Goal: Task Accomplishment & Management: Use online tool/utility

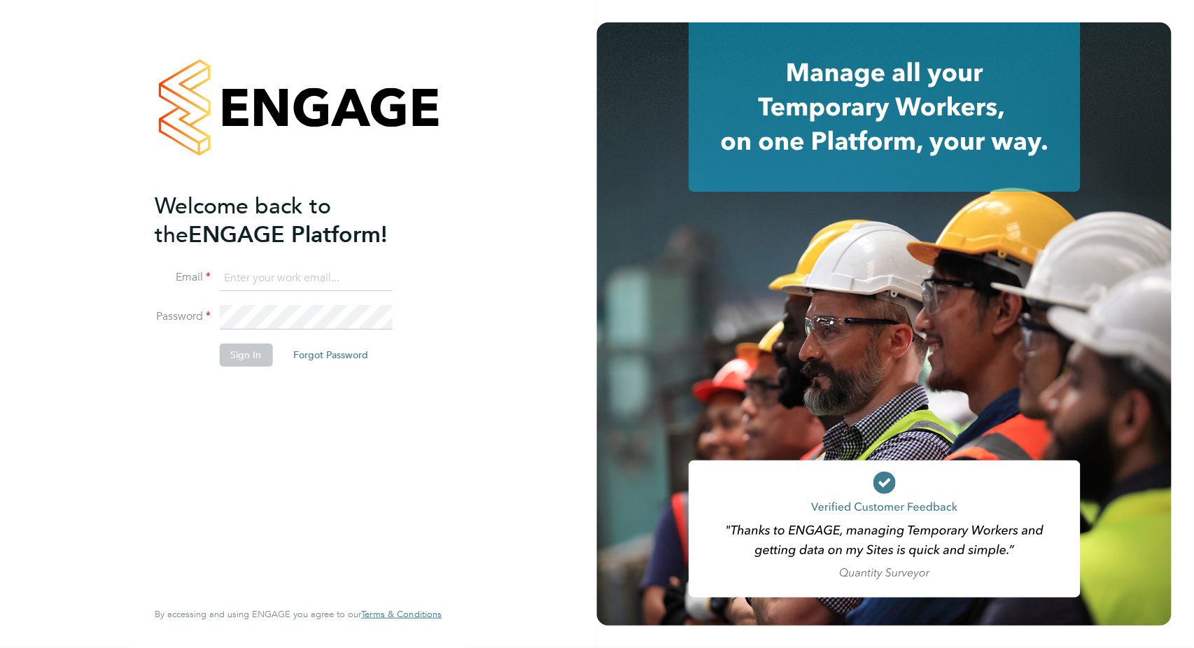
type input "[PERSON_NAME][EMAIL_ADDRESS][PERSON_NAME][DOMAIN_NAME]"
click at [244, 351] on button "Sign In" at bounding box center [245, 355] width 53 height 22
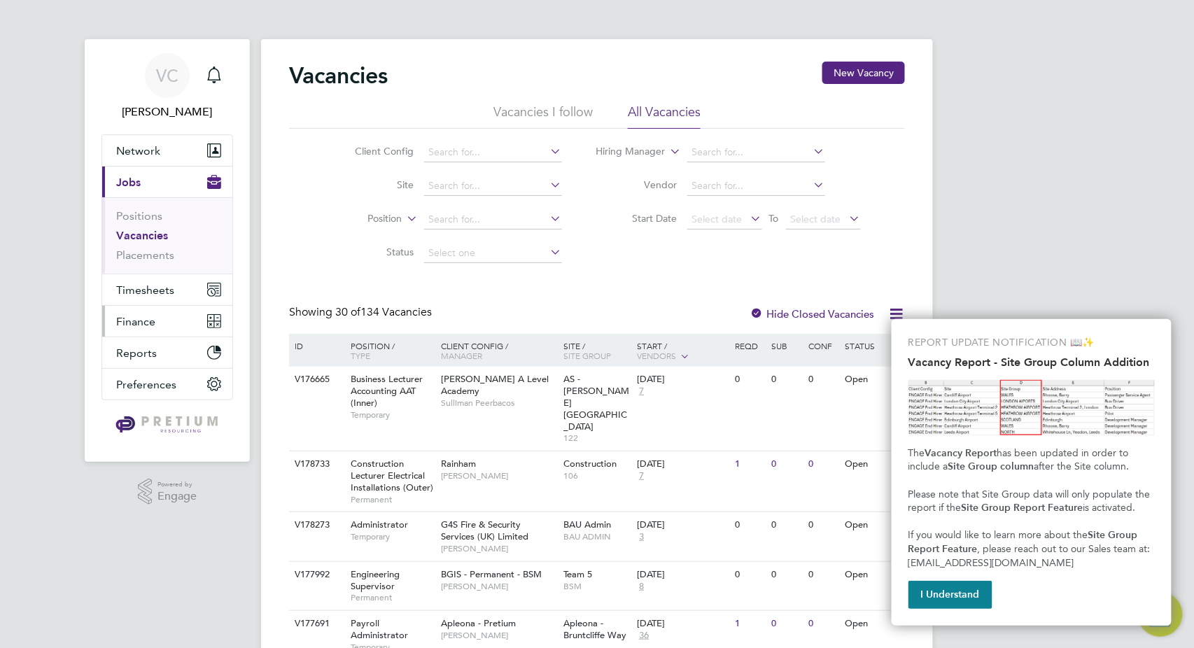
click at [141, 323] on span "Finance" at bounding box center [135, 321] width 39 height 13
click at [961, 593] on button "I Understand" at bounding box center [950, 595] width 84 height 28
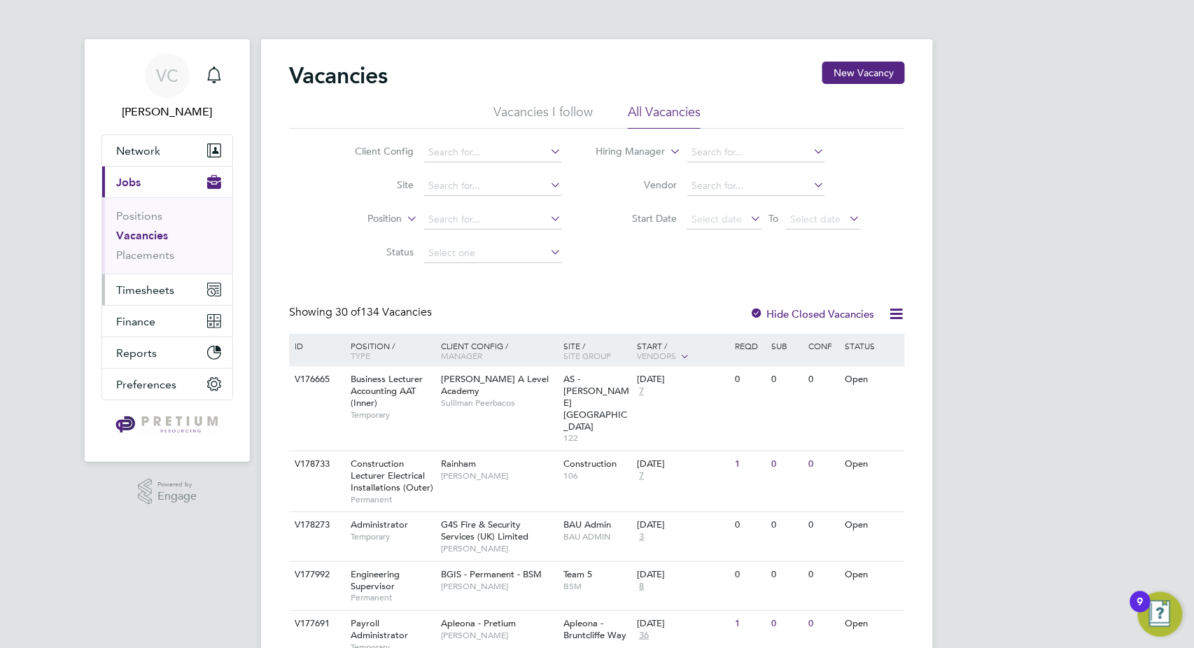
click at [141, 292] on span "Timesheets" at bounding box center [145, 289] width 58 height 13
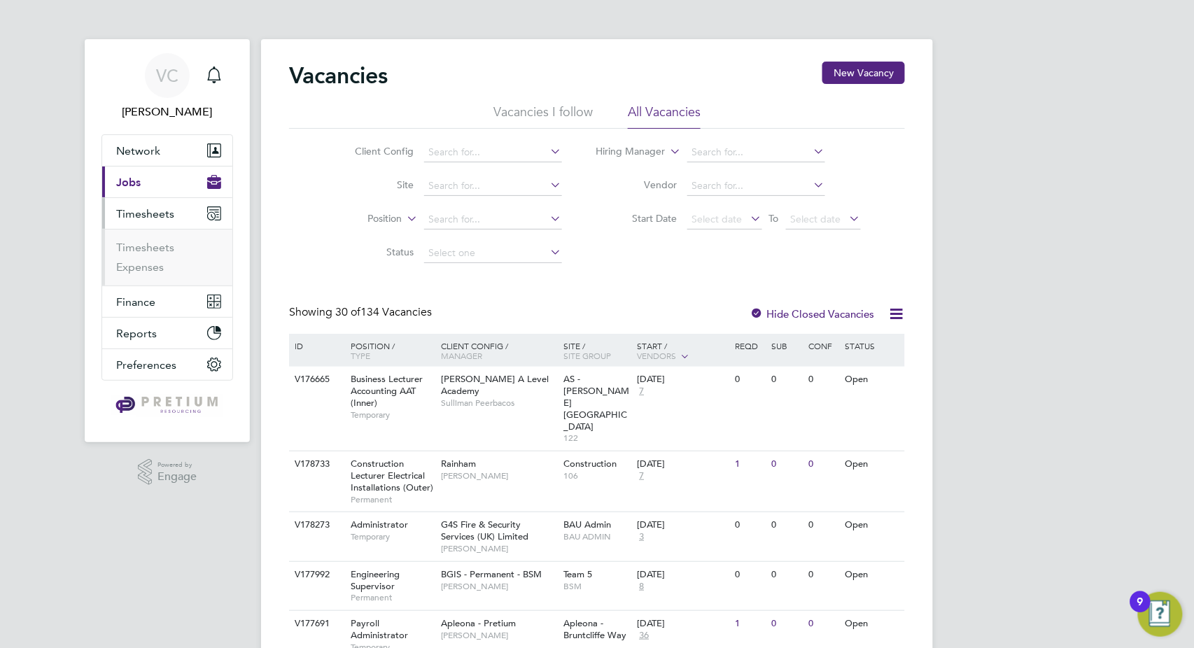
click at [158, 208] on span "Timesheets" at bounding box center [145, 213] width 58 height 13
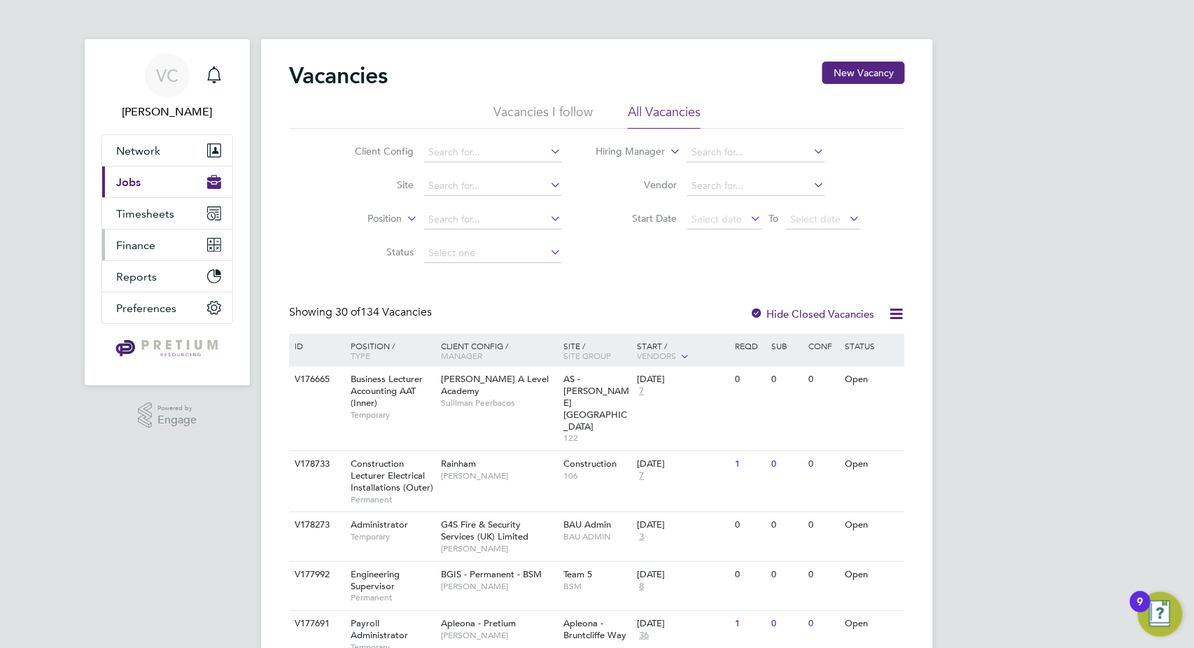
click at [137, 248] on span "Finance" at bounding box center [135, 245] width 39 height 13
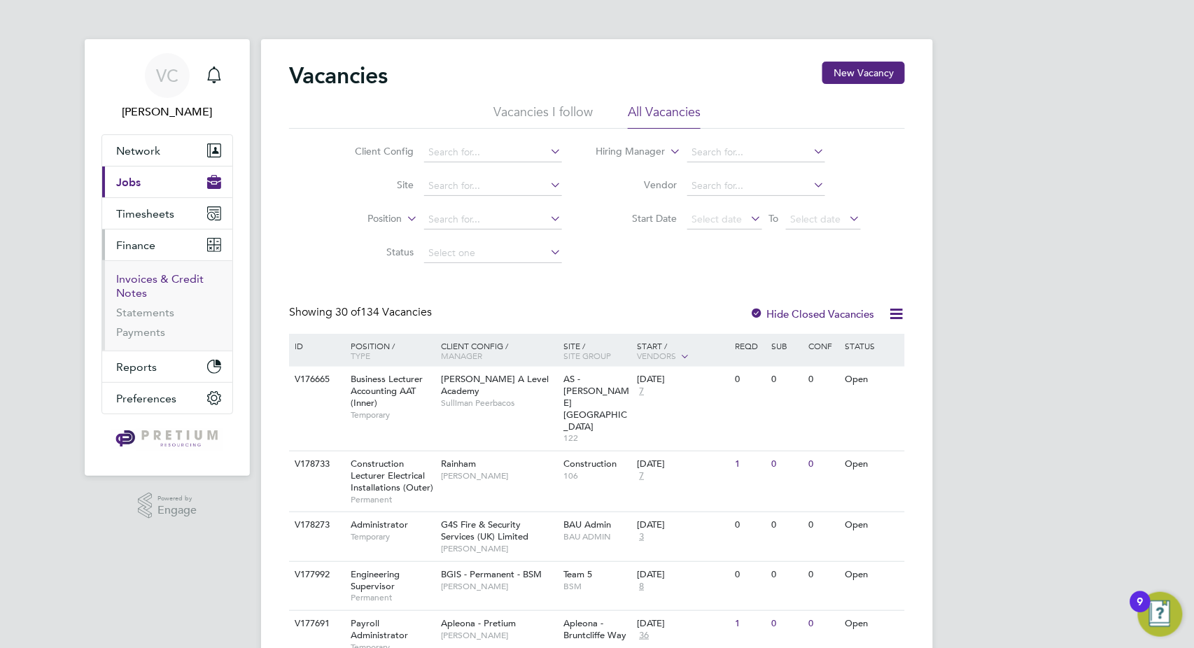
click at [164, 278] on link "Invoices & Credit Notes" at bounding box center [159, 285] width 87 height 27
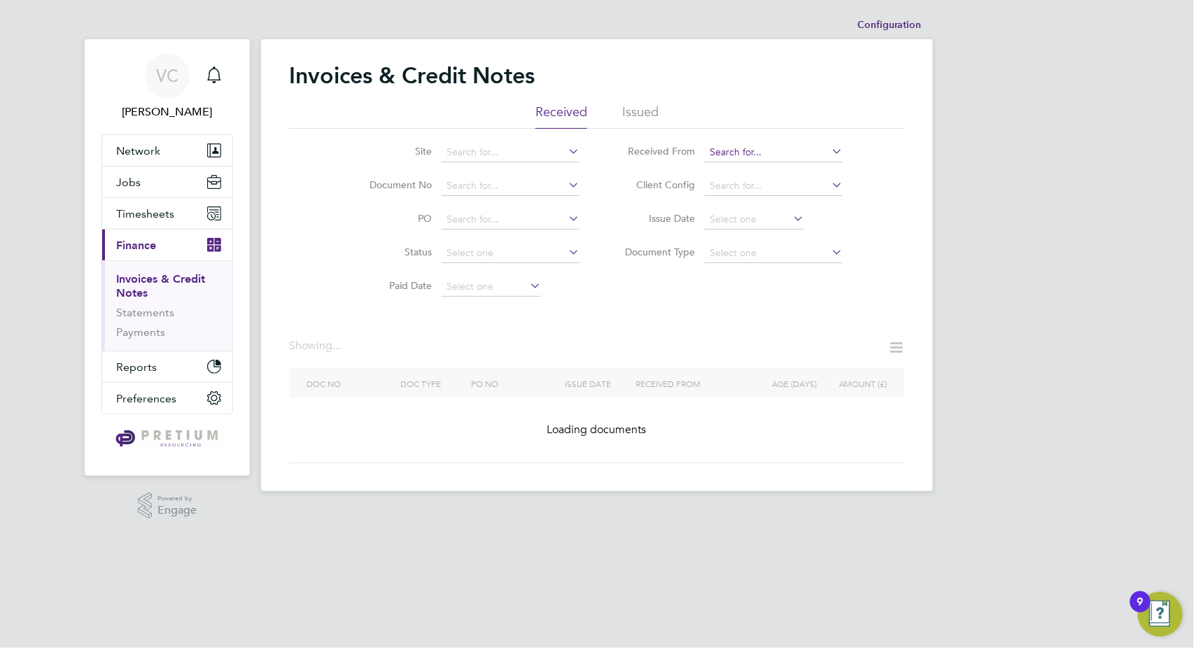
click at [748, 148] on input at bounding box center [774, 153] width 138 height 20
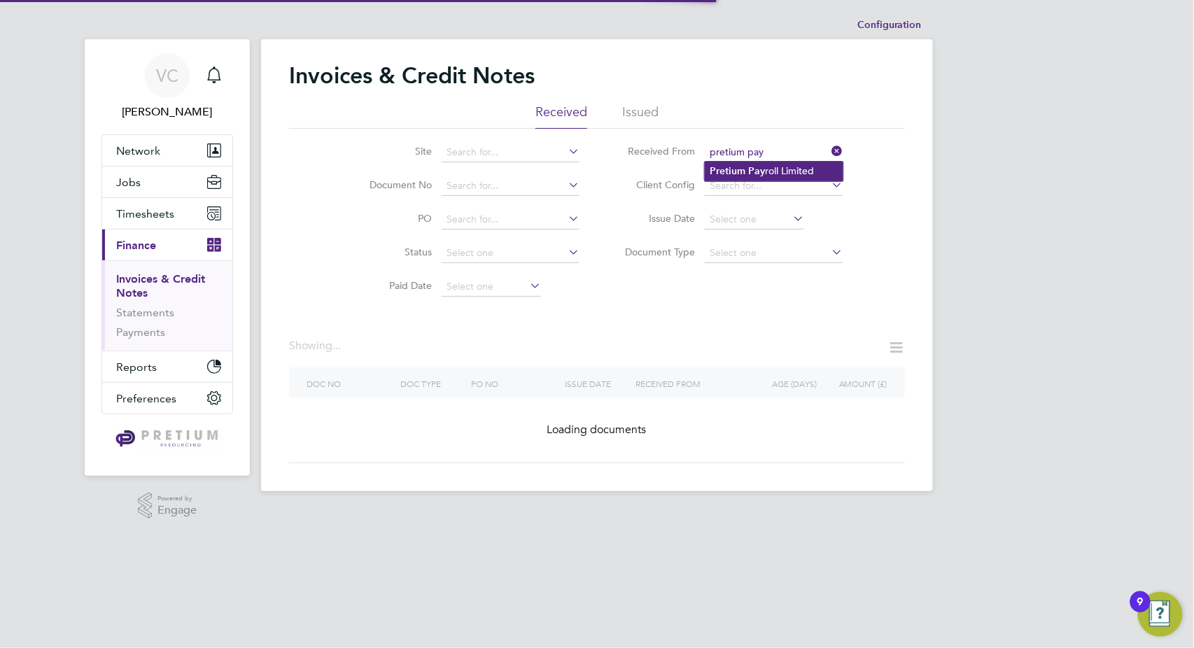
click at [781, 167] on li "Pretium Pay roll Limited" at bounding box center [774, 171] width 139 height 19
type input "Pretium Payroll Limited"
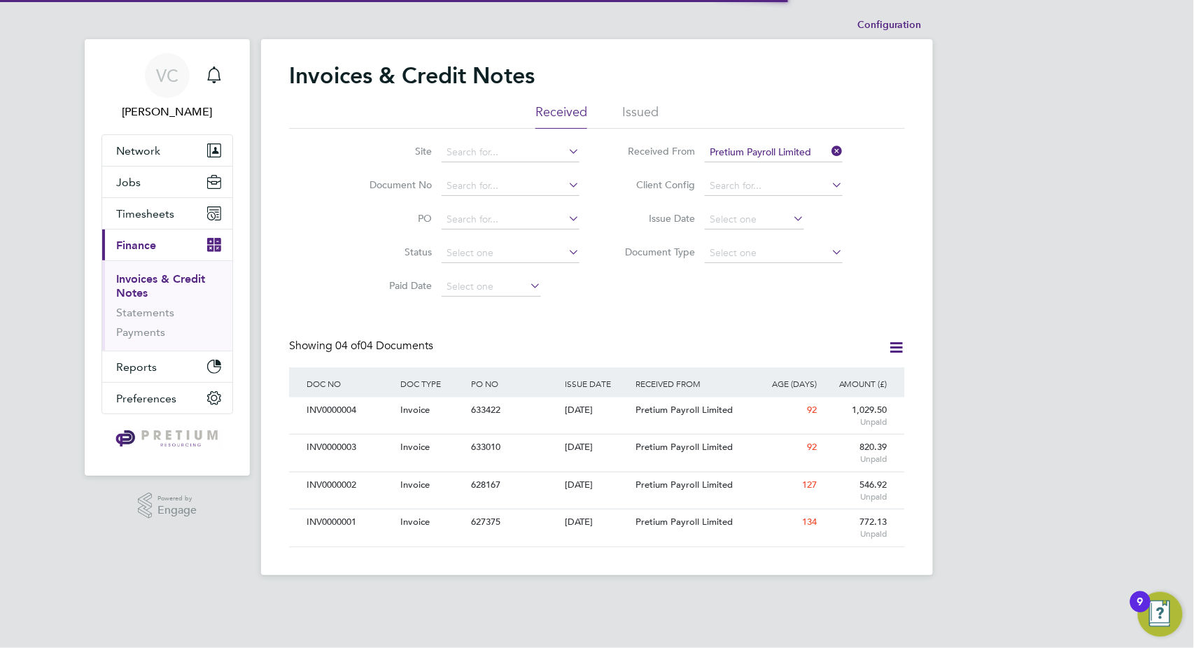
click at [896, 348] on icon at bounding box center [895, 347] width 17 height 17
click at [825, 381] on li "Download invoices" at bounding box center [838, 381] width 132 height 20
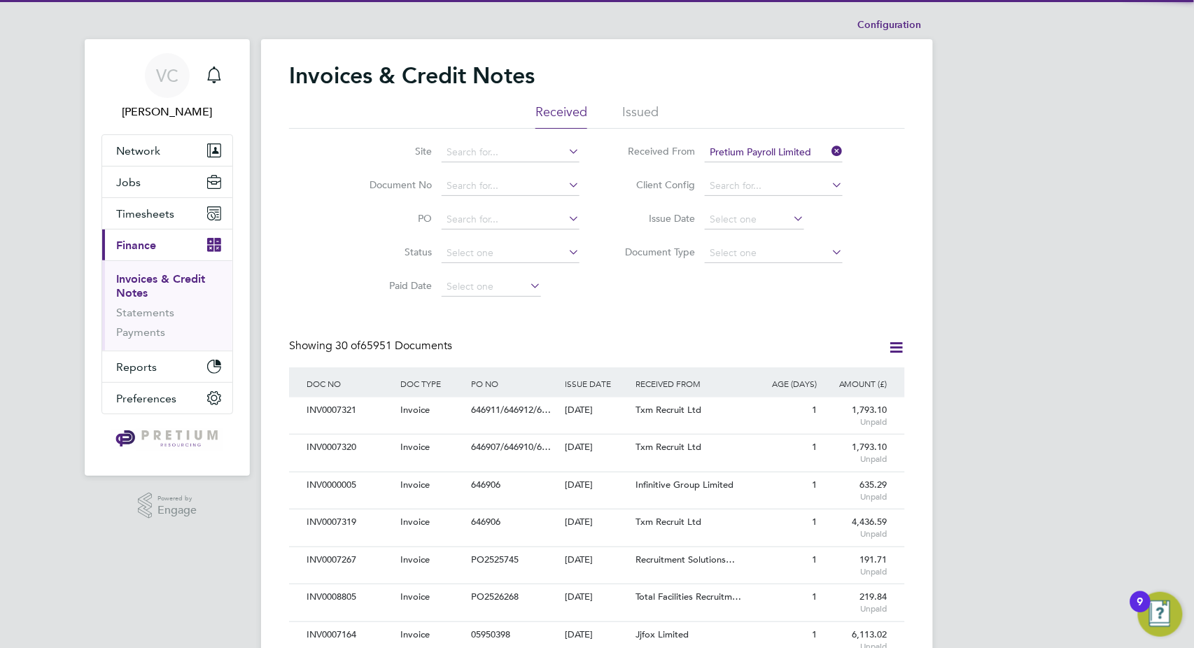
scroll to position [27, 94]
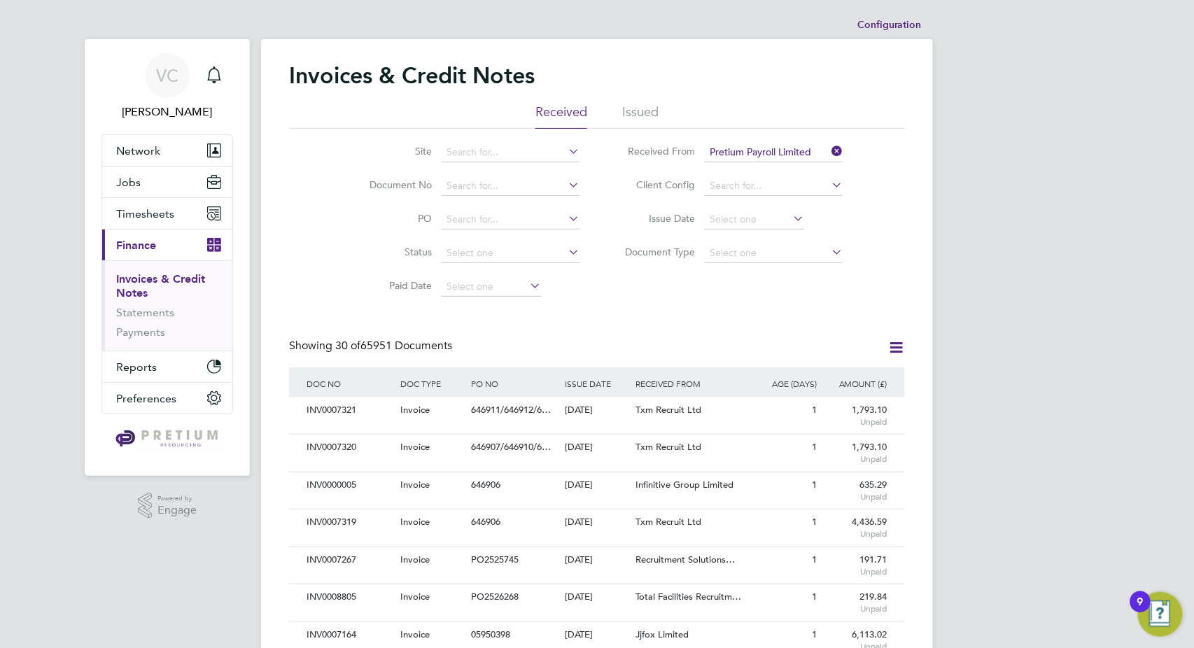
click at [734, 146] on input "Pretium Payroll Limited" at bounding box center [774, 153] width 138 height 20
click at [789, 170] on li "Phoenix Re sourcing Services" at bounding box center [775, 171] width 141 height 19
type input "Phoenix Resourcing Services"
click at [901, 346] on icon at bounding box center [895, 347] width 17 height 17
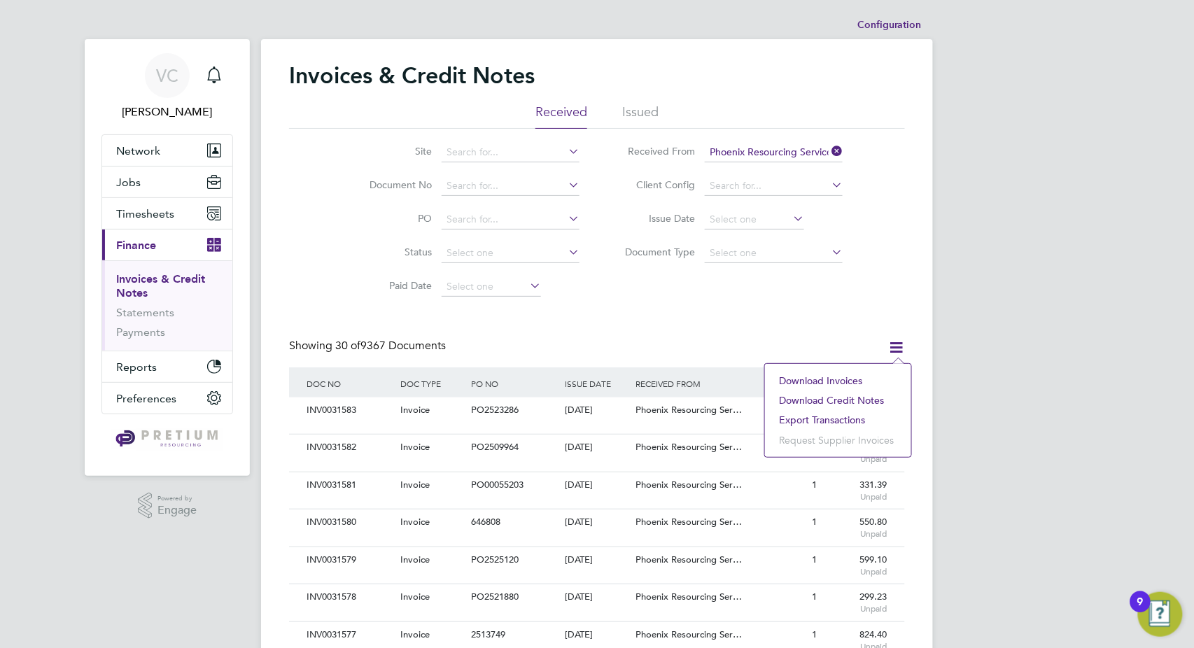
click at [834, 379] on li "Download invoices" at bounding box center [838, 381] width 132 height 20
click at [888, 351] on icon at bounding box center [895, 347] width 17 height 17
click at [862, 406] on li "Download credit notes" at bounding box center [838, 400] width 132 height 20
click at [127, 338] on link "Payments" at bounding box center [140, 331] width 49 height 13
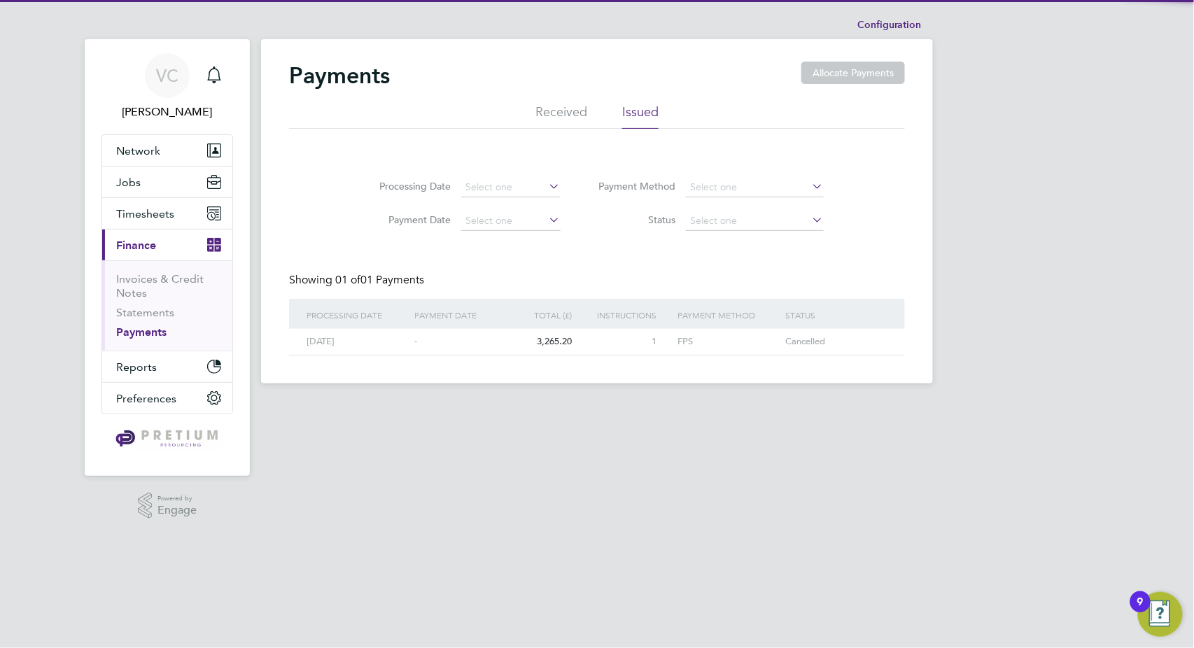
click at [542, 107] on li "Received" at bounding box center [561, 116] width 52 height 25
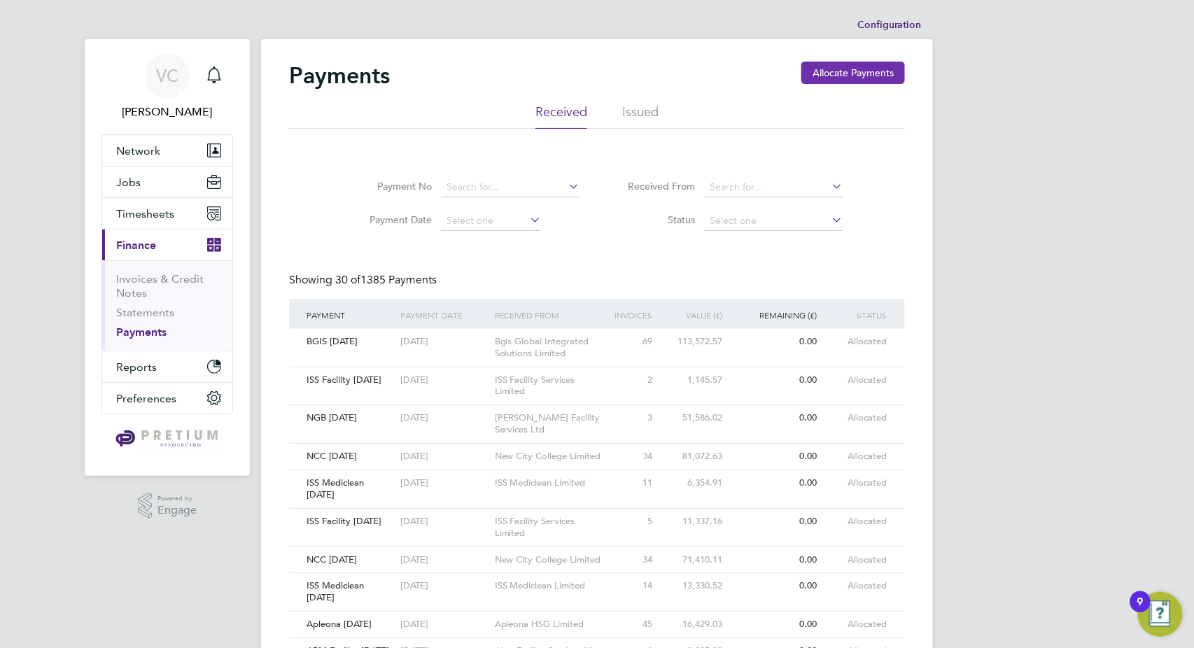
click at [854, 76] on button "Allocate Payments" at bounding box center [853, 73] width 104 height 22
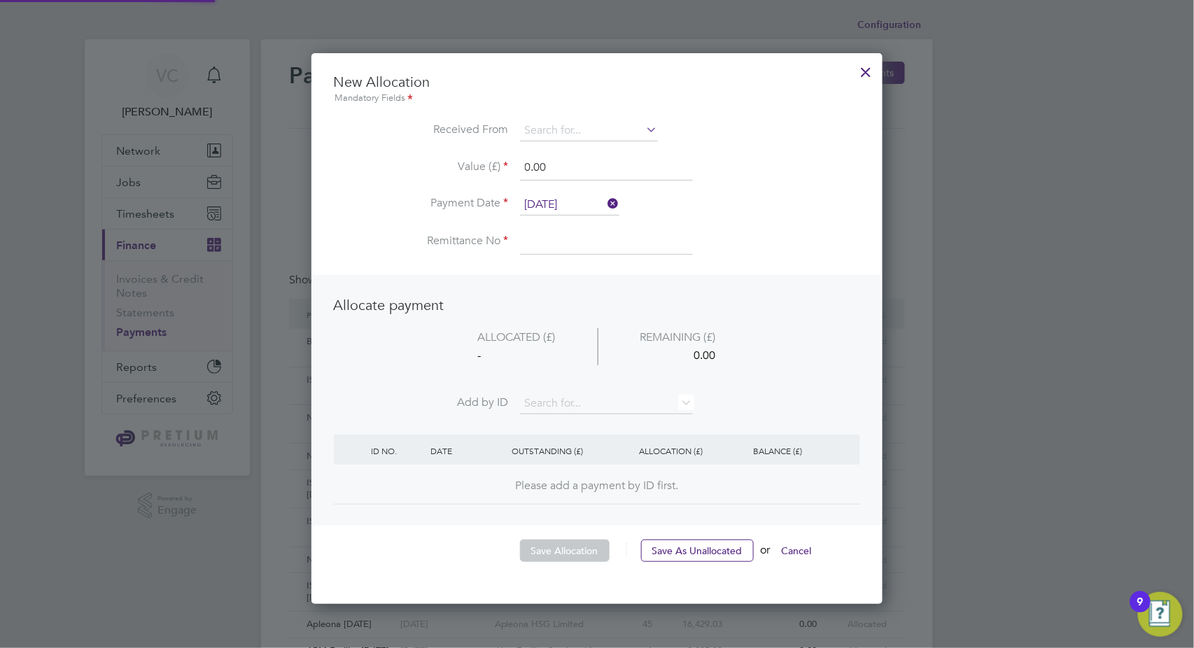
scroll to position [549, 572]
click at [533, 129] on input at bounding box center [589, 130] width 138 height 21
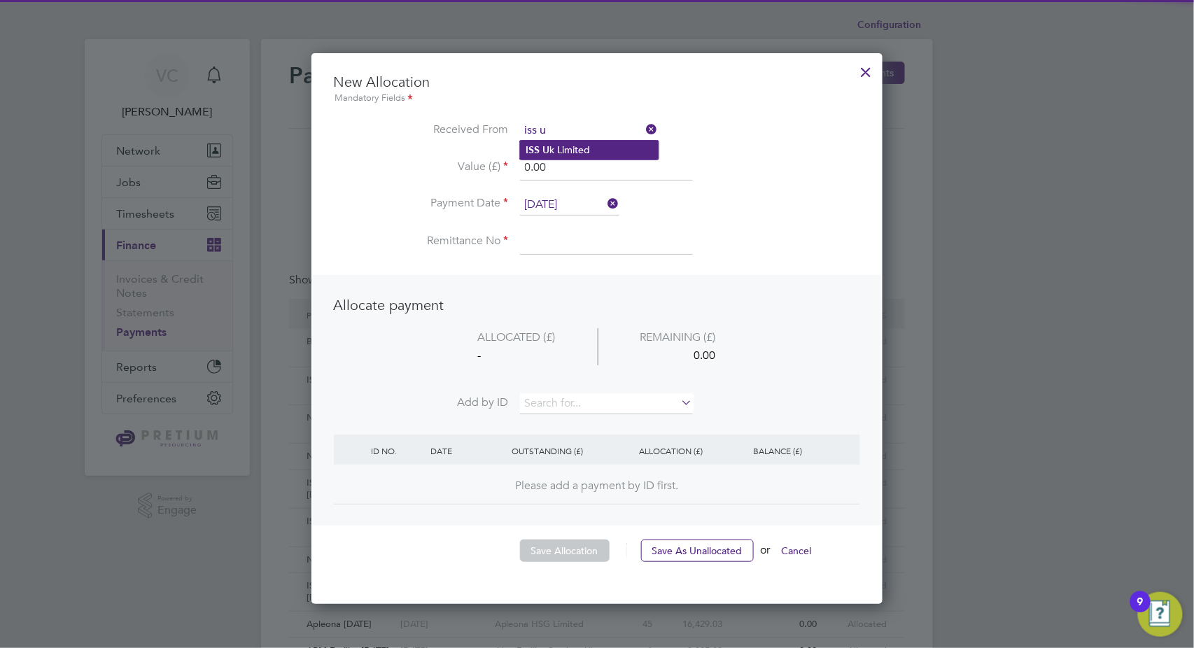
click at [566, 146] on li "ISS U k Limited" at bounding box center [589, 150] width 139 height 19
type input "ISS Uk Limited"
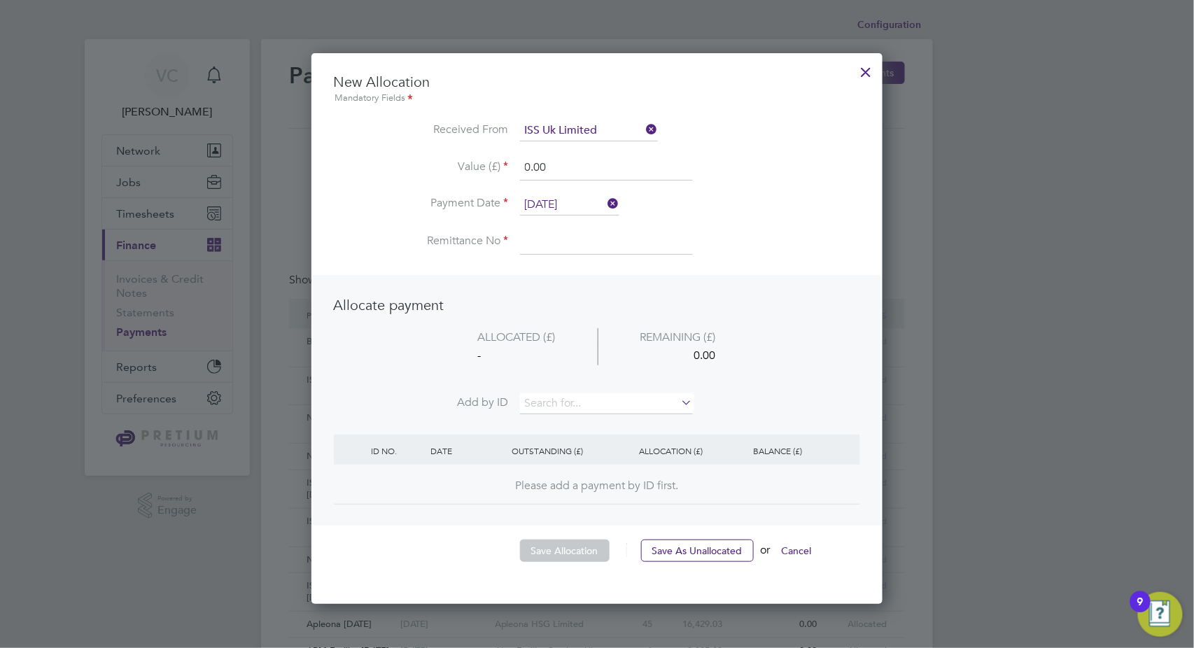
click at [566, 242] on input at bounding box center [606, 242] width 173 height 25
type input "ISS UK 24.09.25"
drag, startPoint x: 495, startPoint y: 162, endPoint x: 474, endPoint y: 162, distance: 21.7
click at [474, 162] on li "Value (£) 0.00" at bounding box center [597, 174] width 526 height 39
type input "22847.10"
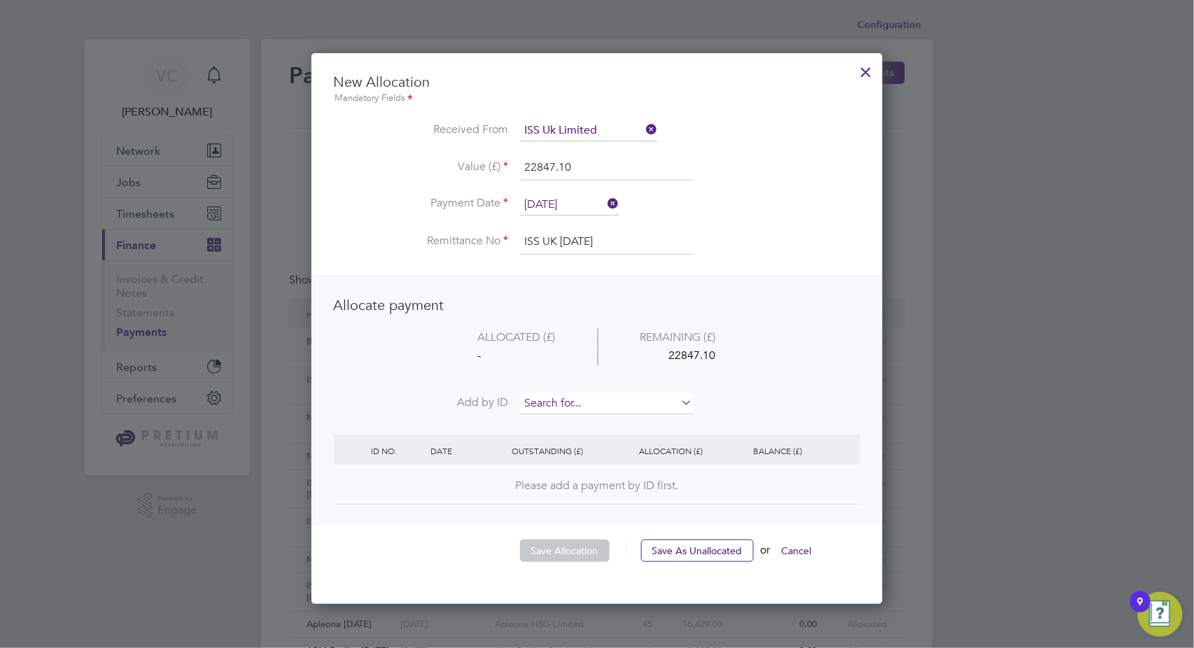
click at [584, 397] on input at bounding box center [606, 403] width 173 height 21
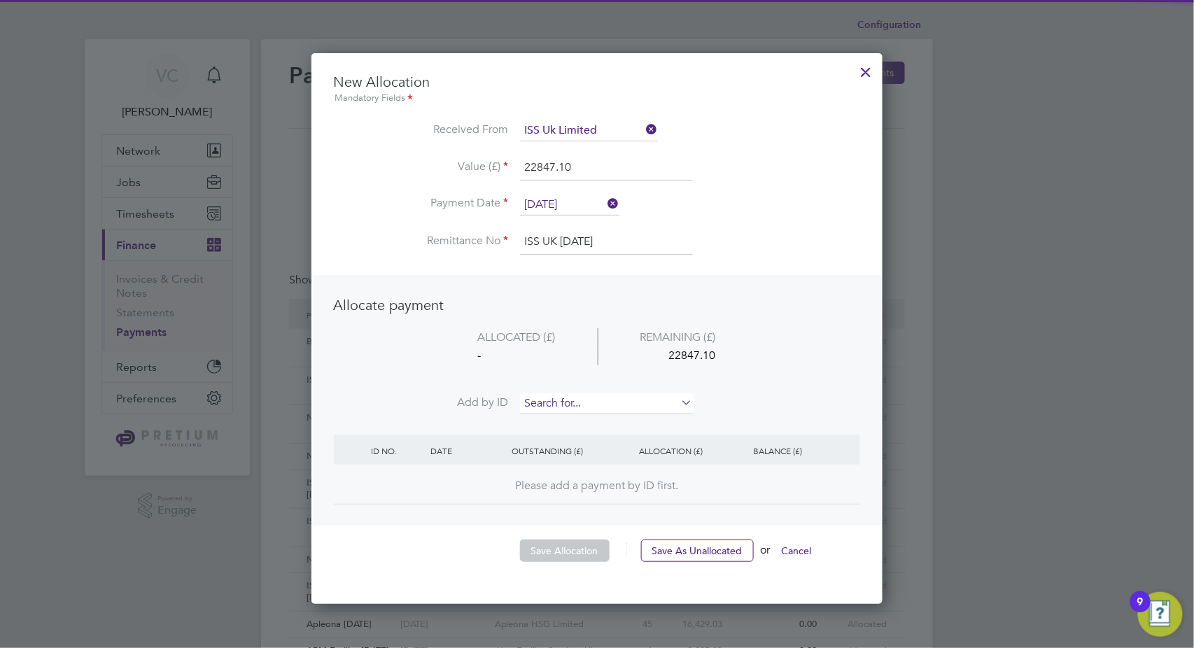
click at [557, 393] on input at bounding box center [606, 403] width 173 height 21
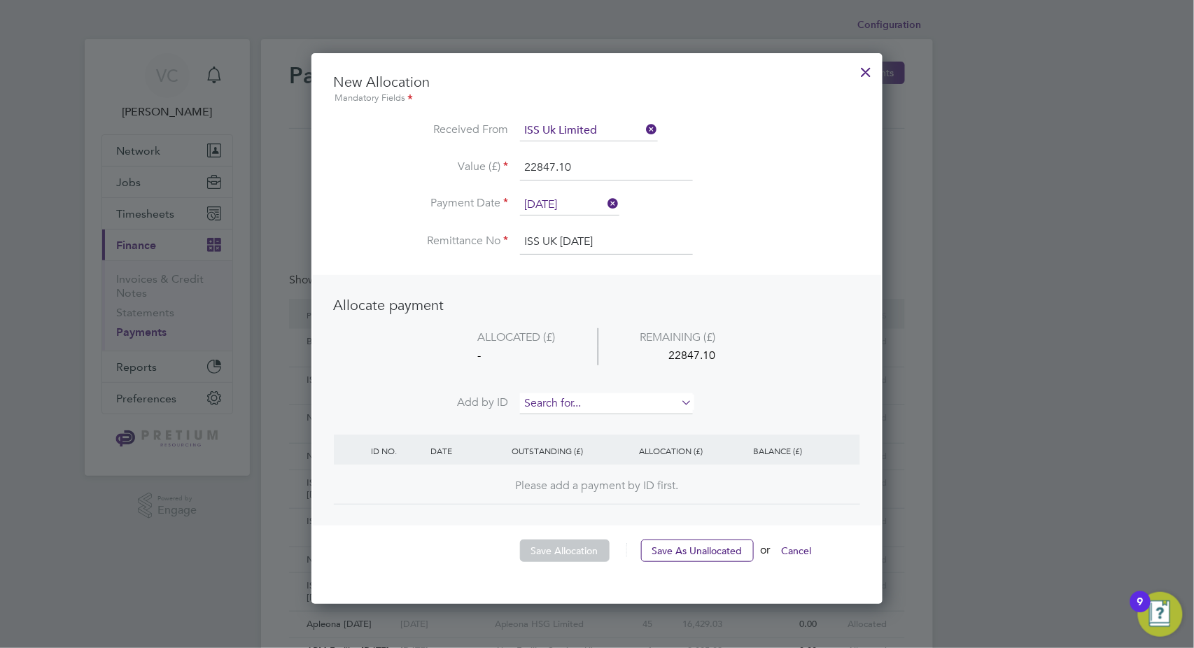
click at [554, 404] on input at bounding box center [606, 403] width 173 height 21
click at [679, 402] on icon at bounding box center [679, 403] width 0 height 20
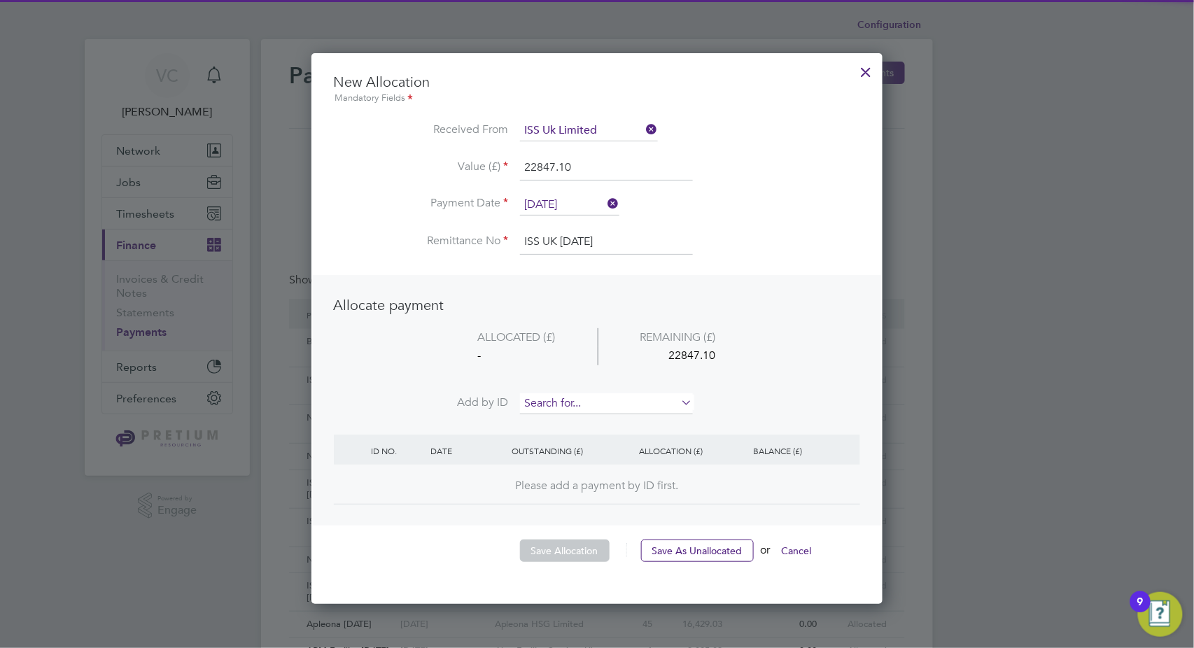
click at [595, 406] on input at bounding box center [606, 403] width 173 height 21
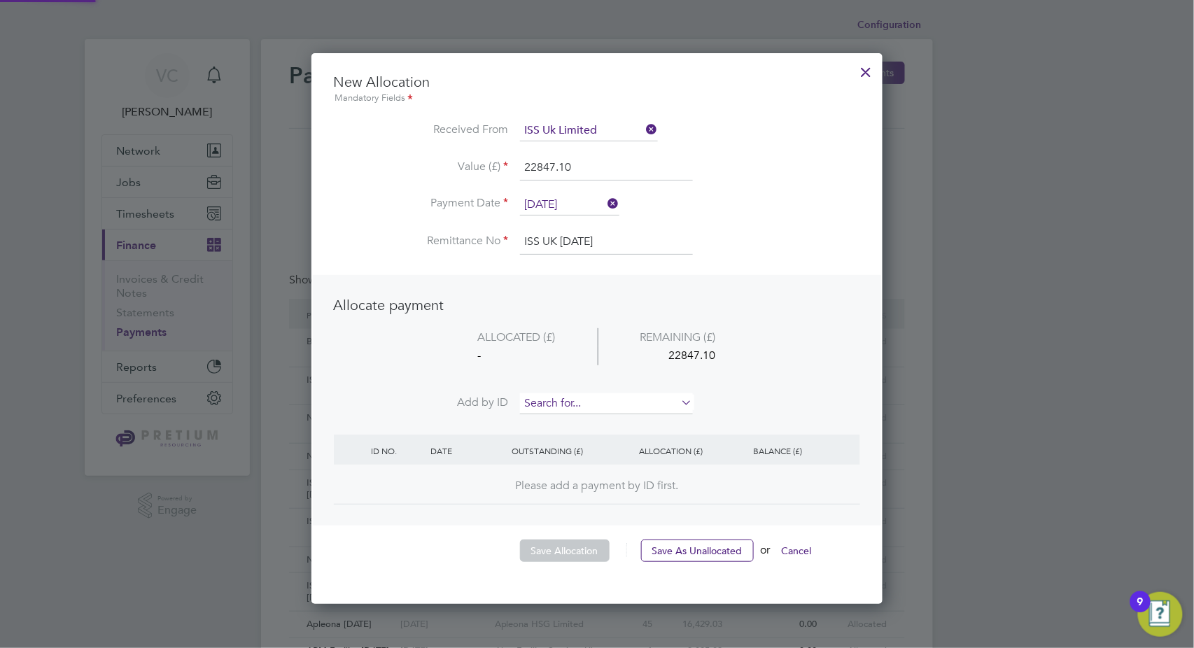
click at [548, 406] on input at bounding box center [606, 403] width 173 height 21
click at [576, 400] on input "0986" at bounding box center [606, 403] width 173 height 21
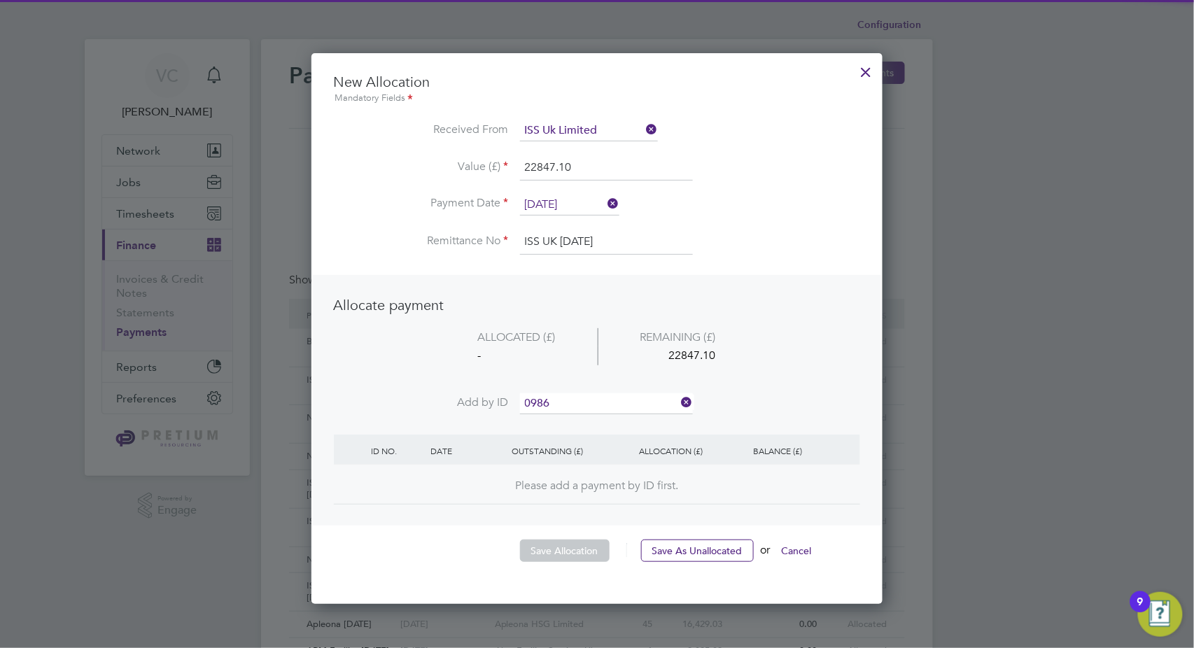
click at [598, 407] on input "0986" at bounding box center [606, 403] width 173 height 21
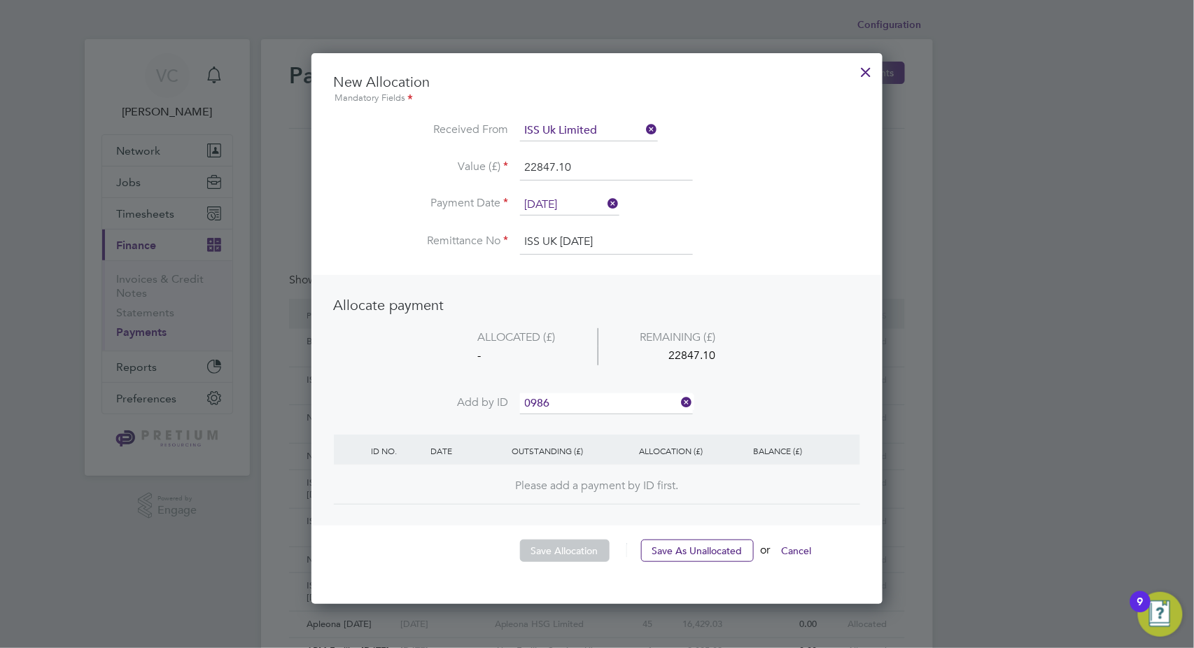
click at [563, 405] on input "0986" at bounding box center [606, 403] width 173 height 21
type input "0986"
click at [679, 398] on icon at bounding box center [679, 403] width 0 height 20
click at [679, 402] on icon at bounding box center [679, 403] width 0 height 20
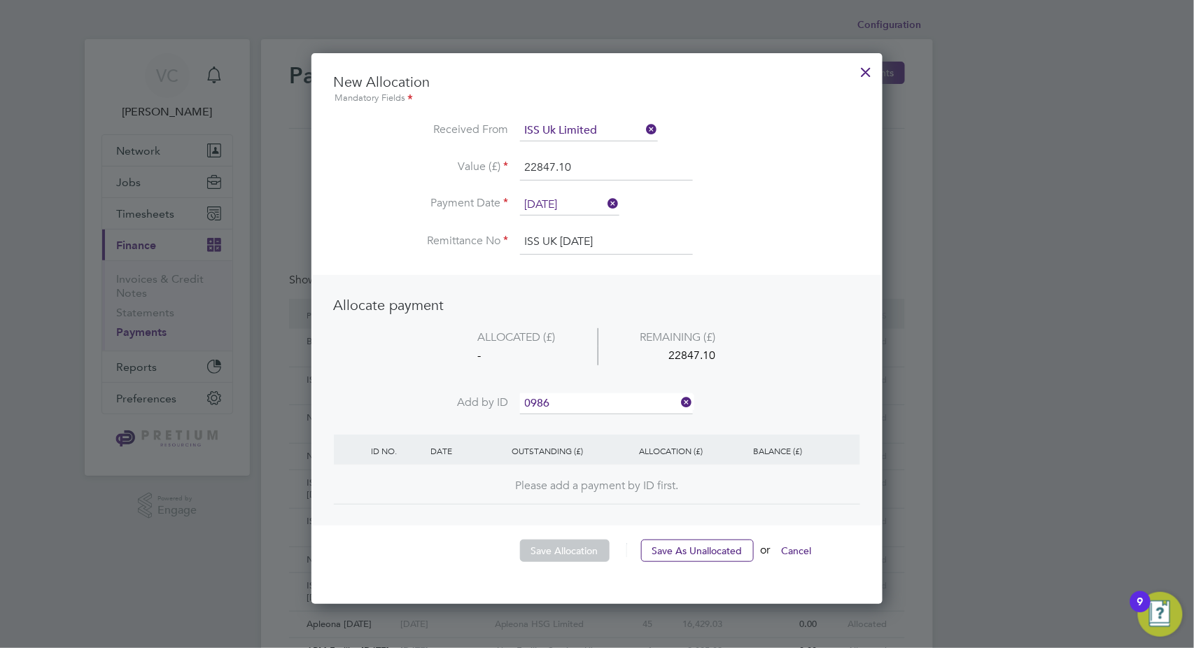
click at [679, 404] on icon at bounding box center [679, 403] width 0 height 20
click at [566, 404] on input at bounding box center [606, 403] width 173 height 21
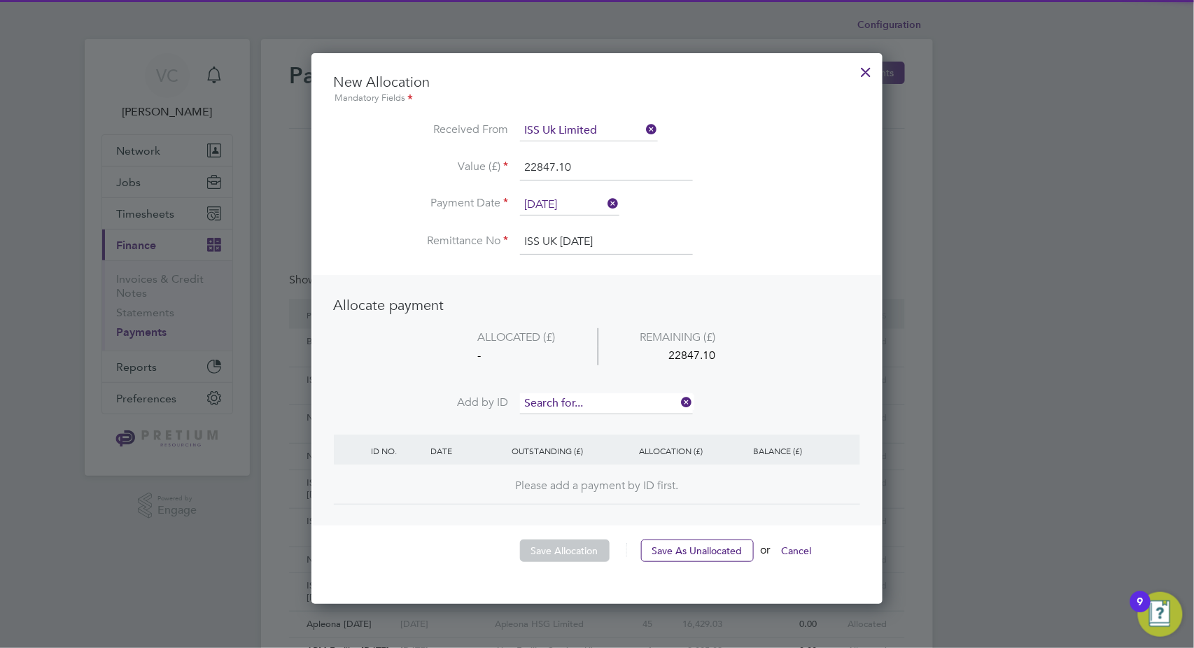
click at [562, 398] on input at bounding box center [606, 403] width 173 height 21
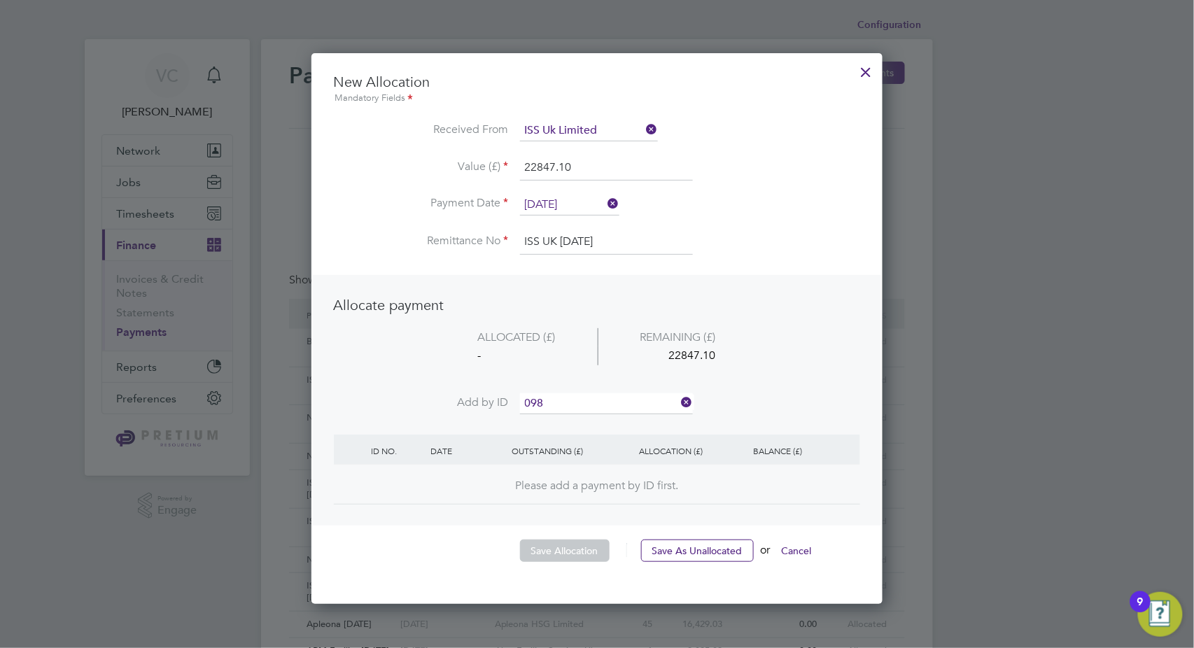
type input "0986"
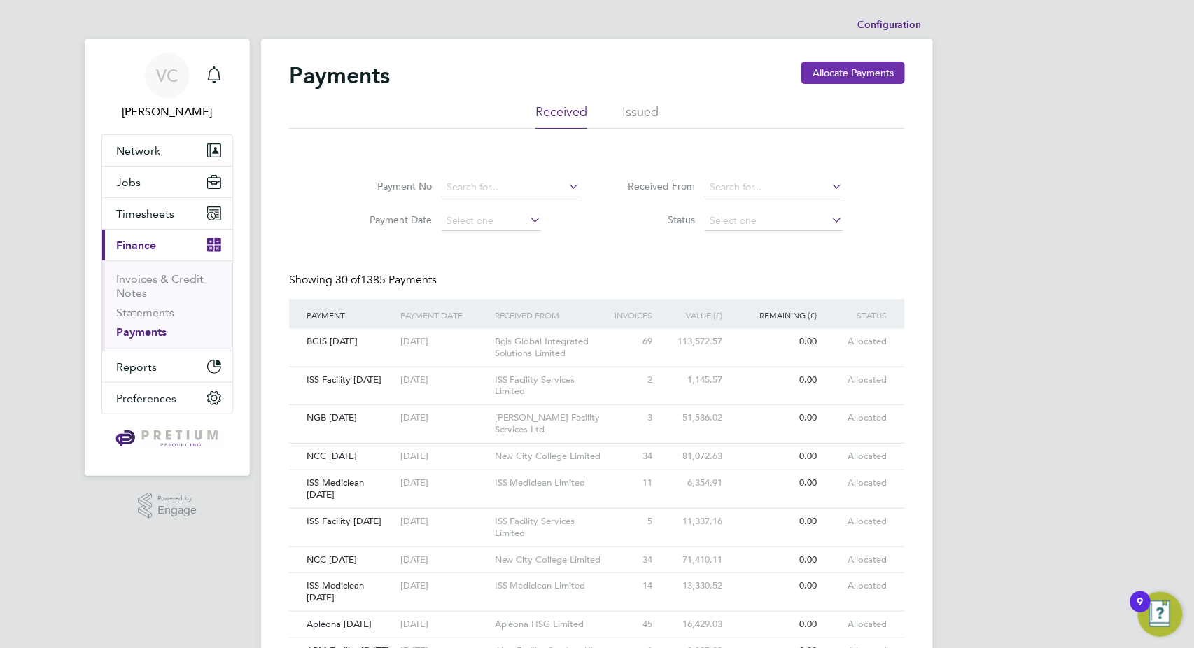
click at [859, 74] on button "Allocate Payments" at bounding box center [853, 73] width 104 height 22
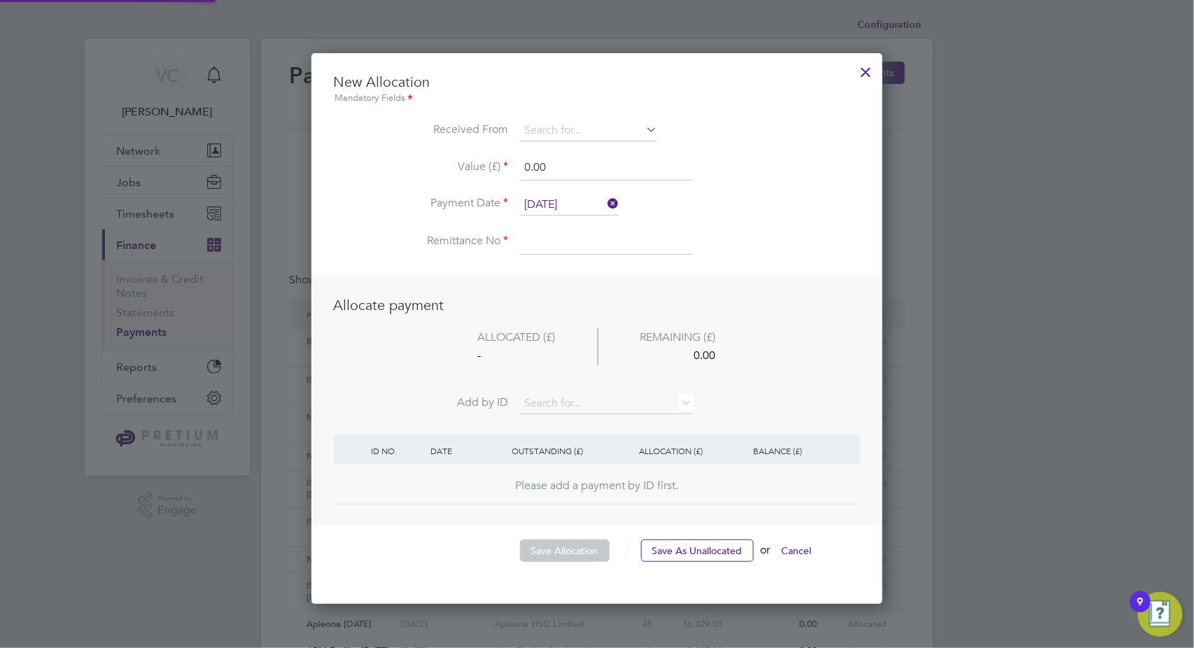
scroll to position [549, 572]
click at [559, 127] on input at bounding box center [589, 130] width 138 height 21
click at [577, 143] on li "ISS U k Limited" at bounding box center [589, 150] width 139 height 19
type input "ISS Uk Limited"
drag, startPoint x: 579, startPoint y: 171, endPoint x: 416, endPoint y: 159, distance: 163.5
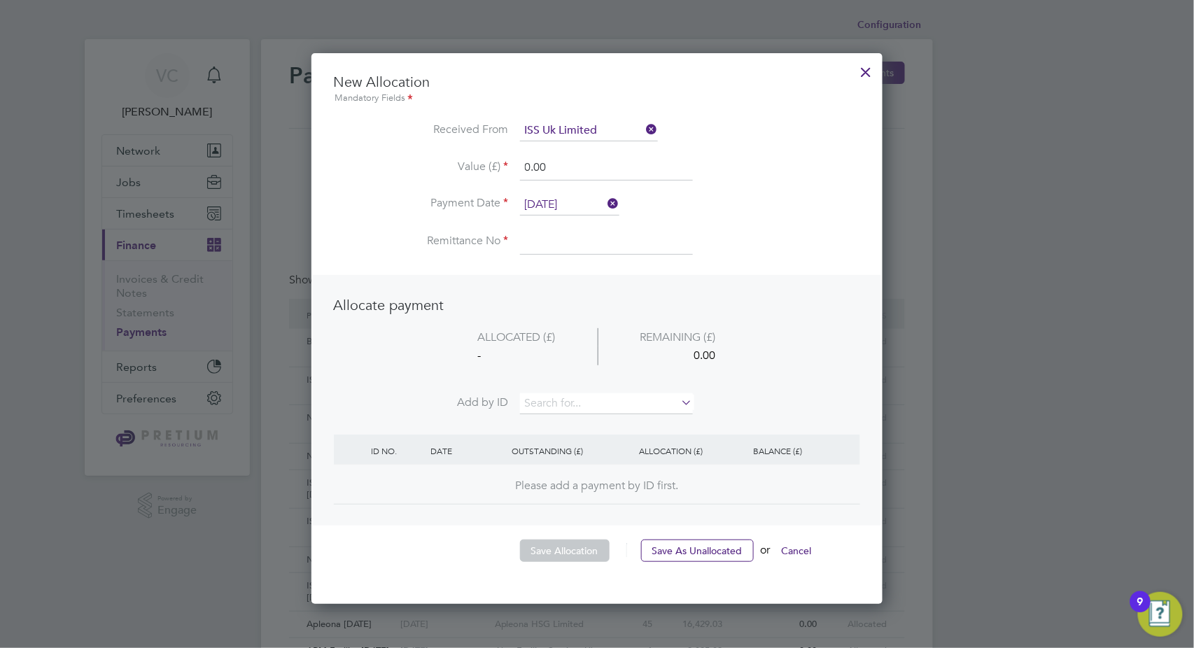
click at [416, 159] on li "Value (£) 0.00" at bounding box center [597, 174] width 526 height 39
type input "22847.10"
click at [563, 199] on input "24 Sep 2025" at bounding box center [569, 205] width 99 height 21
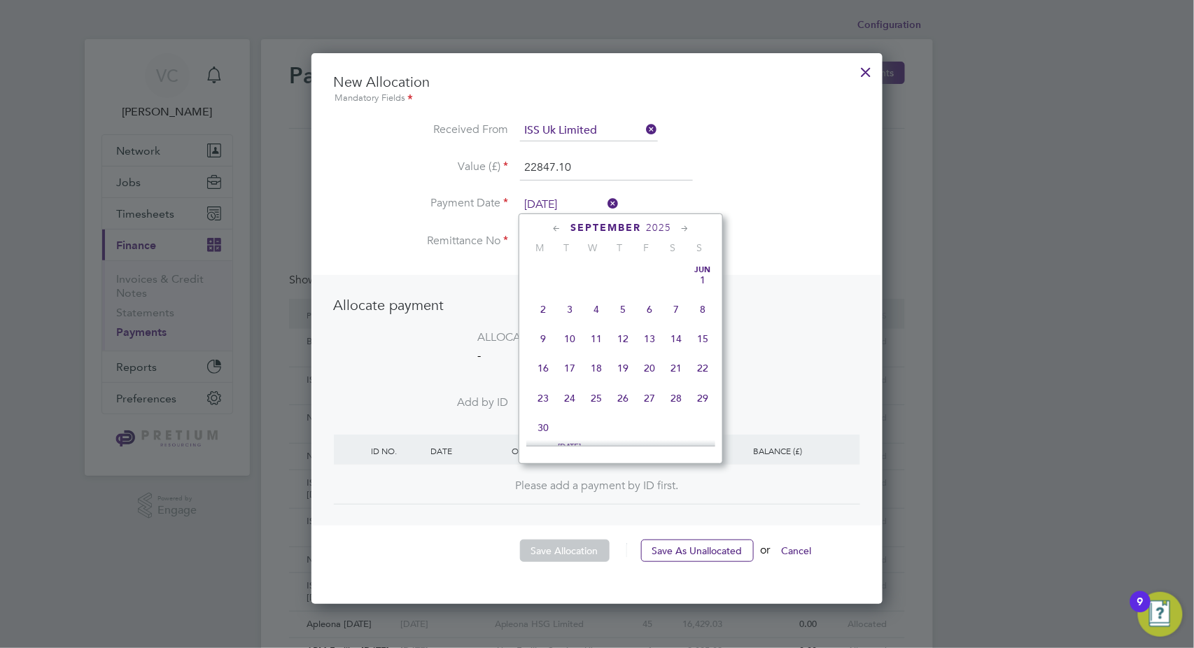
scroll to position [510, 0]
click at [810, 248] on li "Remittance No" at bounding box center [597, 249] width 526 height 39
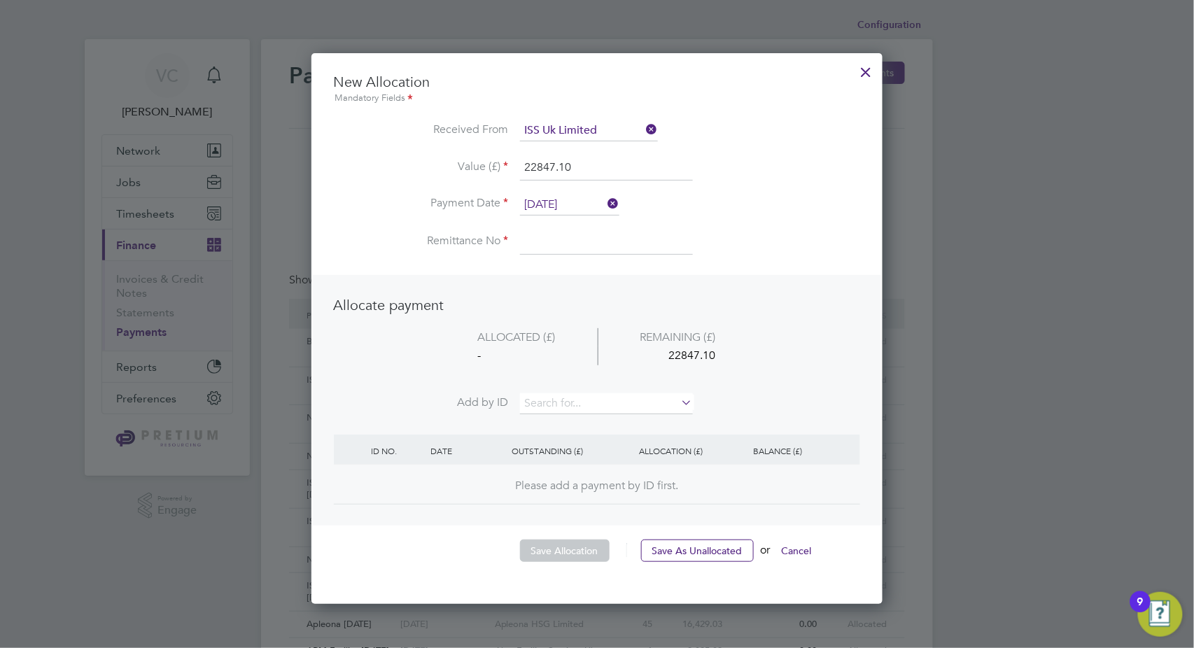
click at [563, 245] on input at bounding box center [606, 242] width 173 height 25
type input "ISS UK 24.09.25"
click at [528, 396] on input at bounding box center [606, 403] width 173 height 21
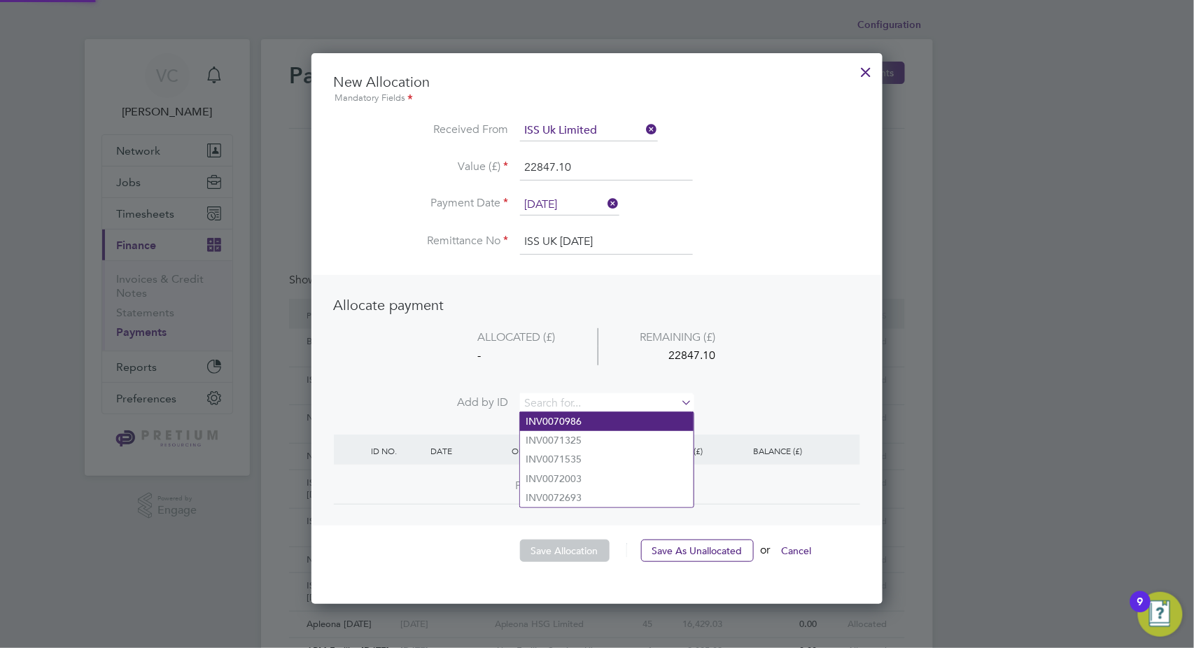
click at [567, 420] on li "INV0070986" at bounding box center [607, 421] width 174 height 19
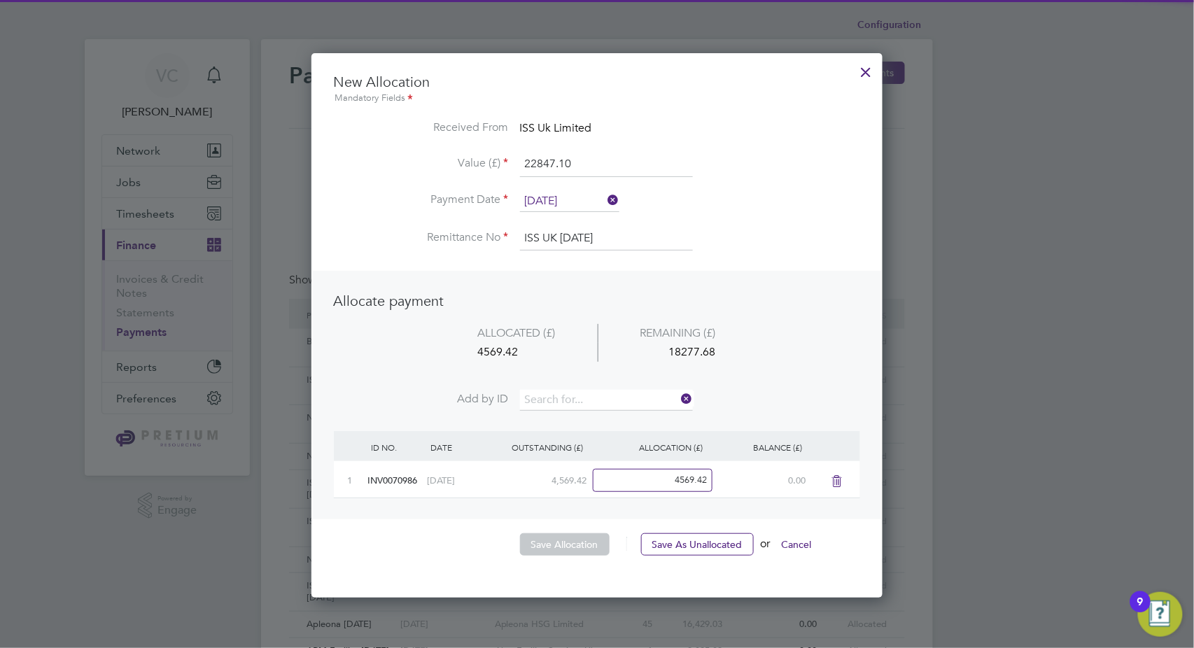
scroll to position [544, 572]
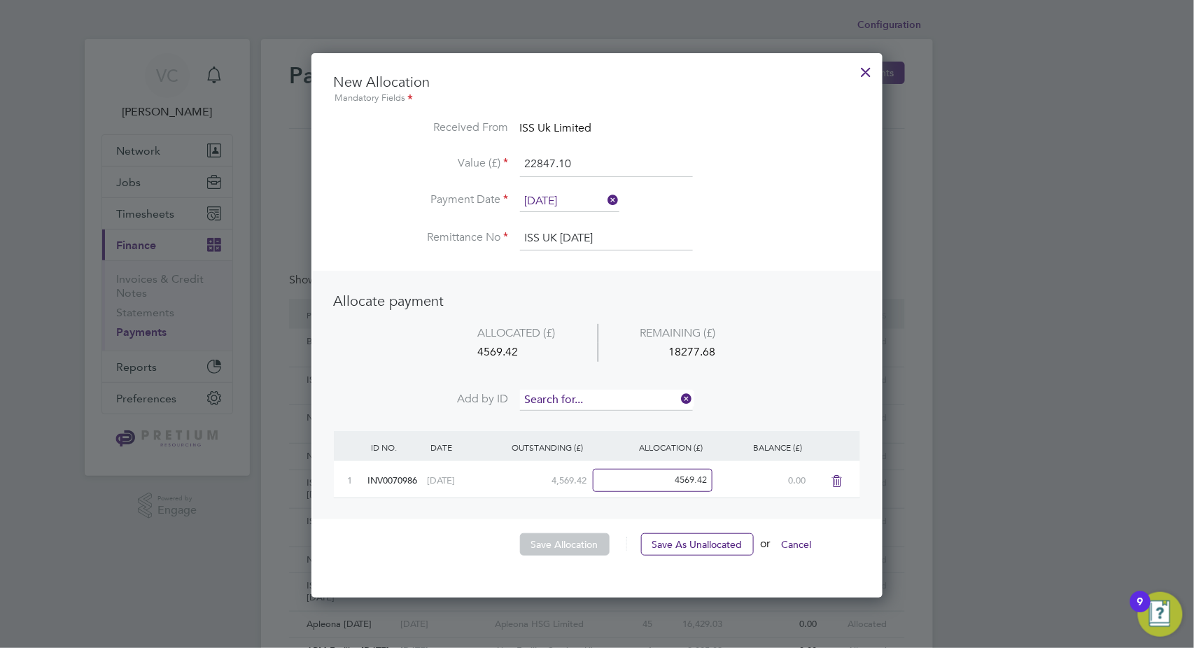
click at [567, 390] on input at bounding box center [606, 400] width 173 height 21
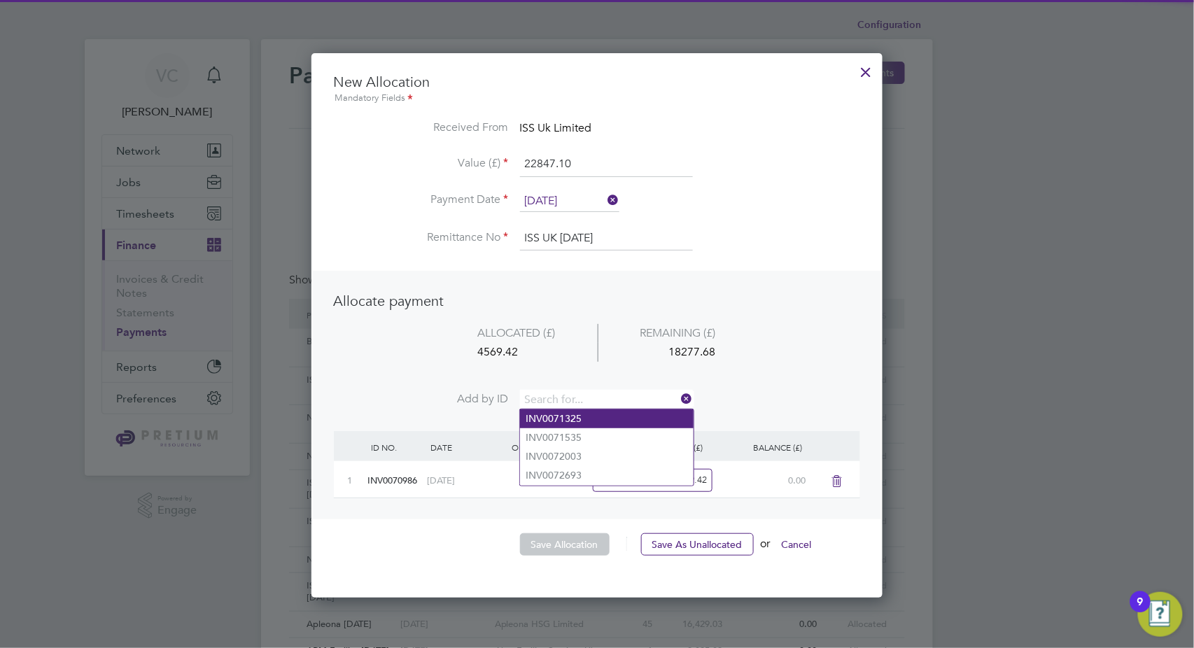
click at [580, 413] on li "INV0071325" at bounding box center [607, 418] width 174 height 19
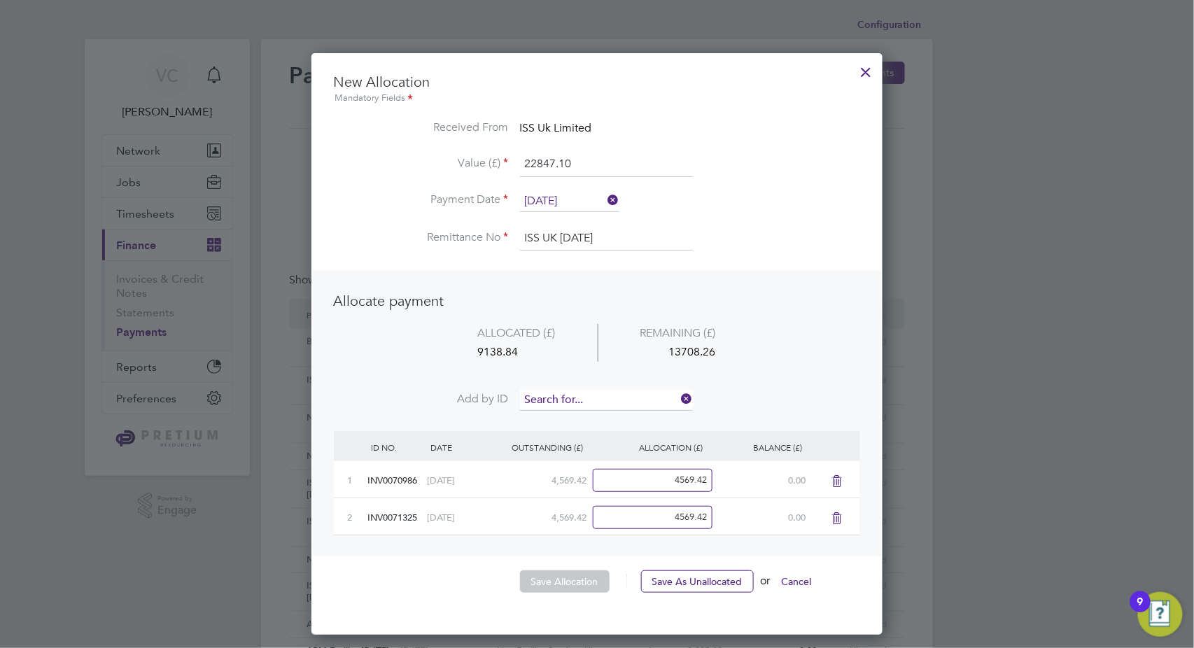
click at [577, 390] on input at bounding box center [606, 400] width 173 height 21
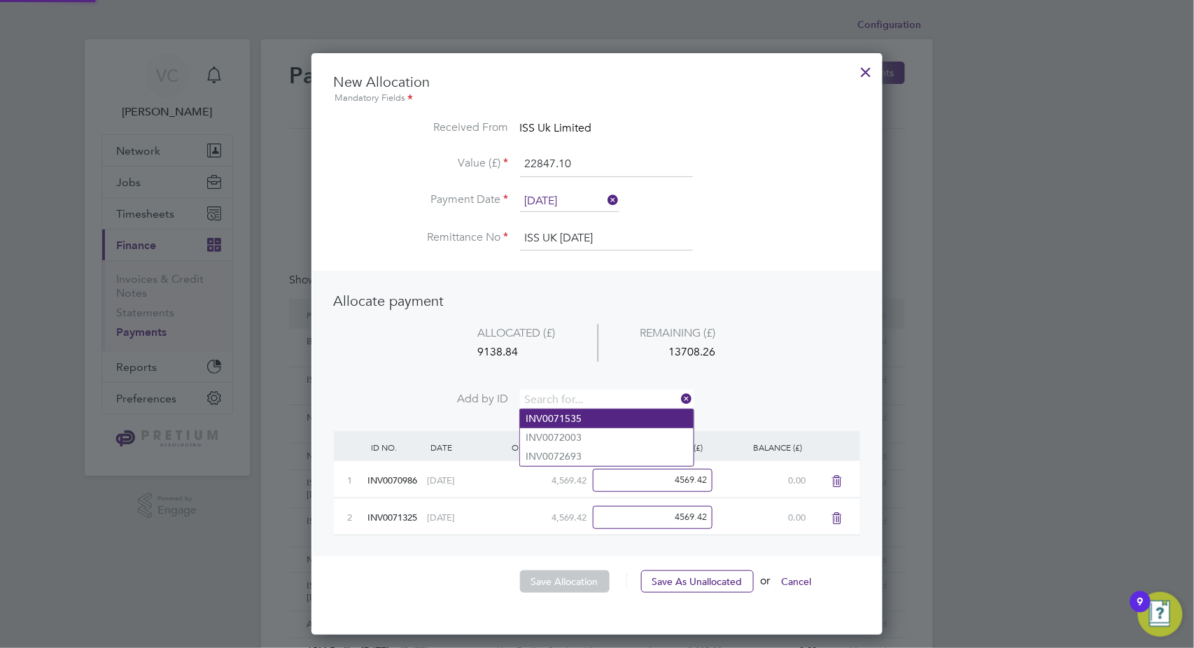
click at [583, 418] on li "INV0071535" at bounding box center [607, 418] width 174 height 19
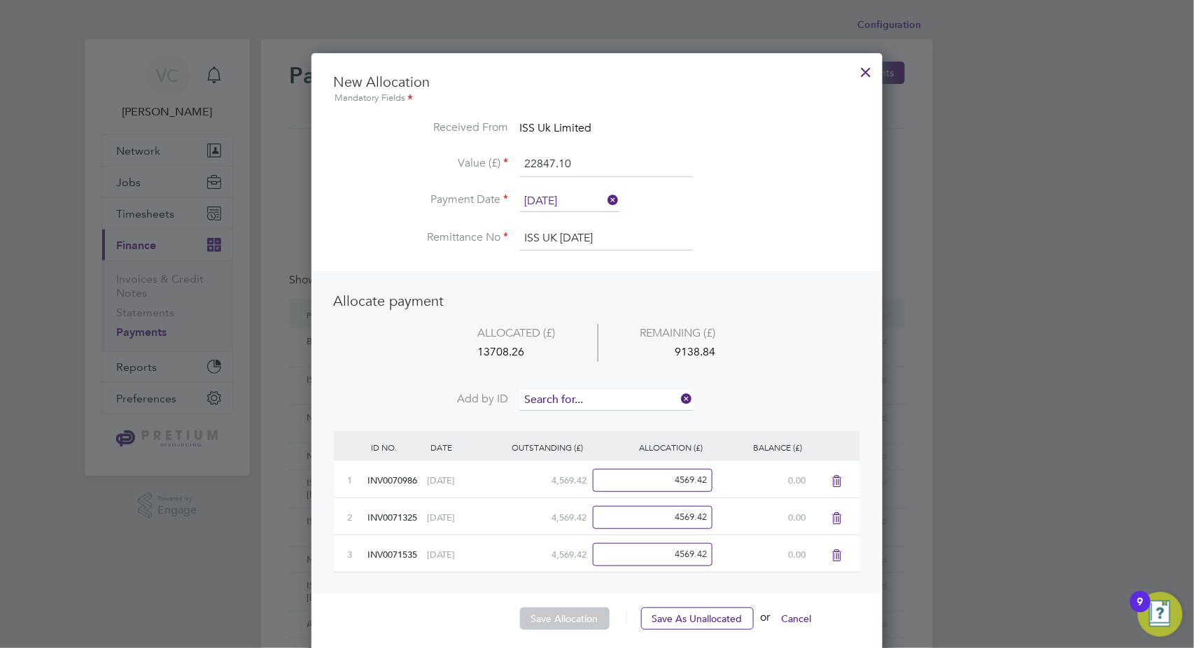
click at [580, 399] on input at bounding box center [606, 400] width 173 height 21
click at [577, 414] on li "INV0072003" at bounding box center [607, 418] width 174 height 19
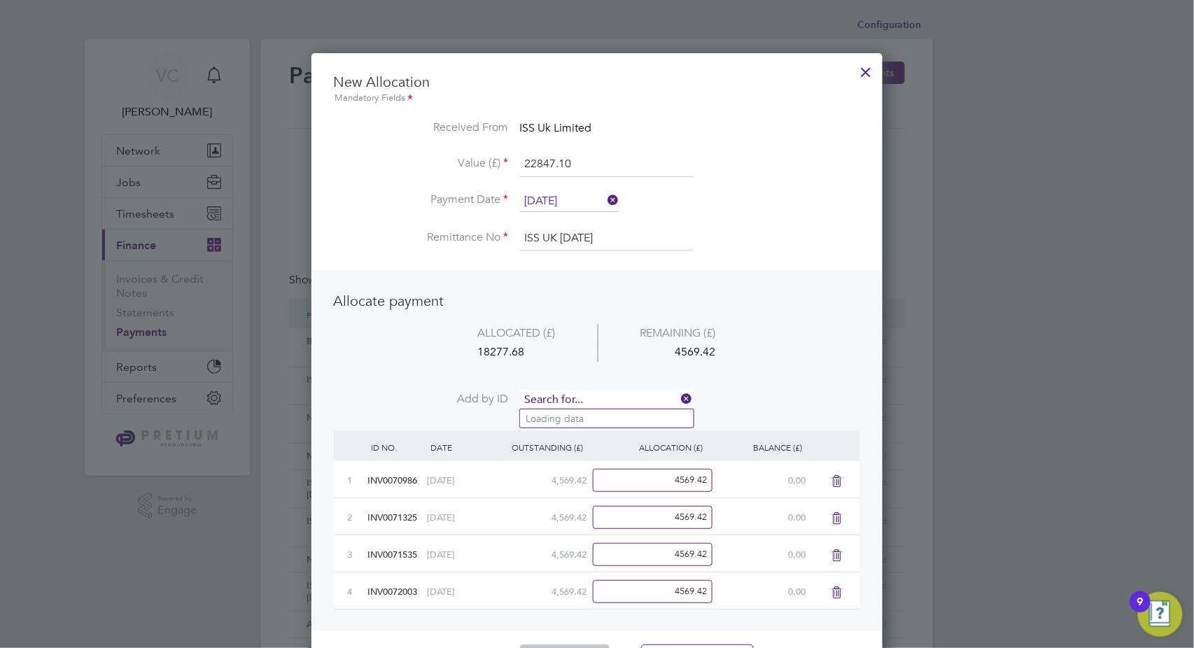
click at [577, 399] on input at bounding box center [606, 400] width 173 height 21
click at [574, 415] on li "INV0072693" at bounding box center [607, 418] width 174 height 19
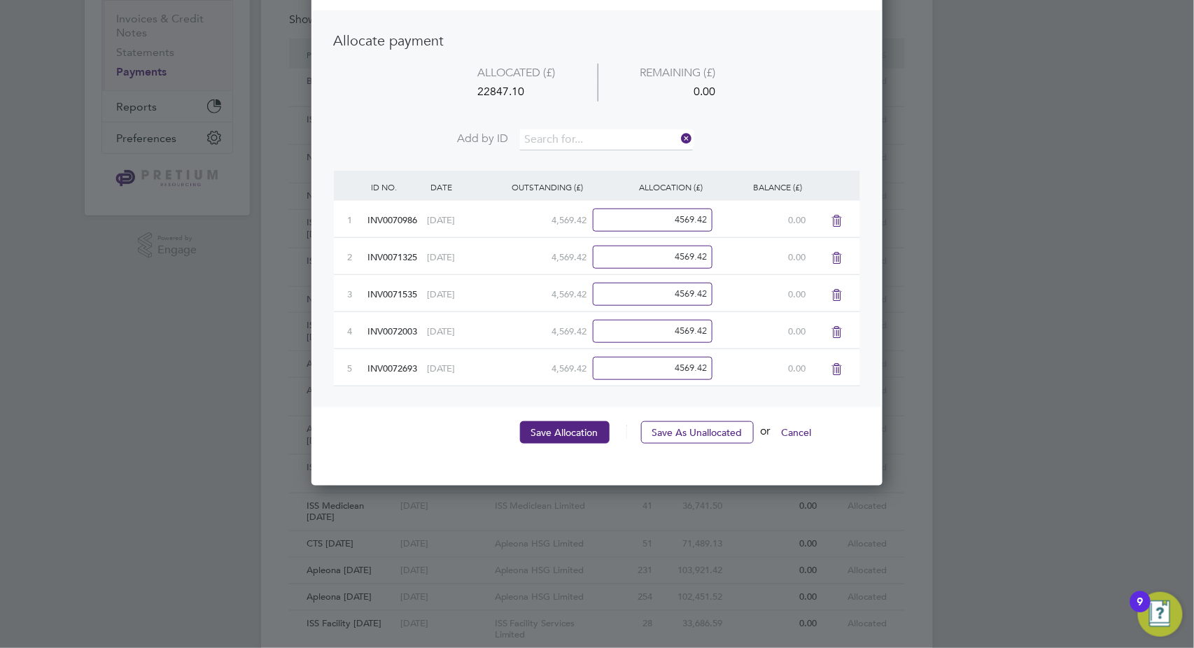
scroll to position [311, 0]
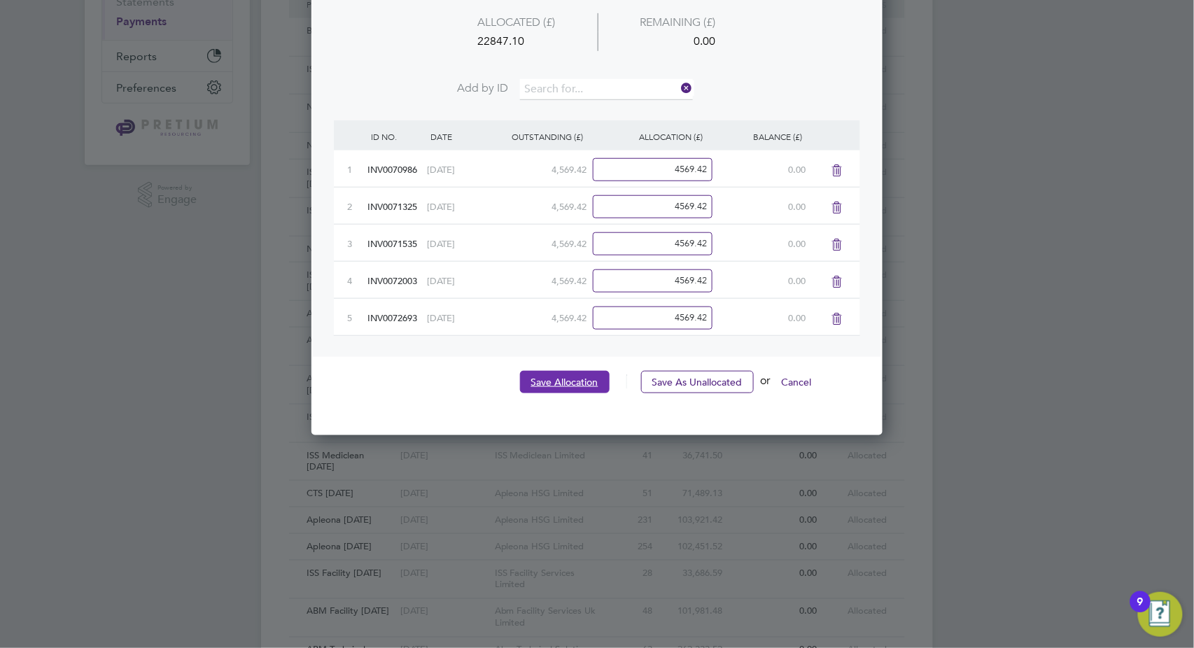
click at [579, 385] on button "Save Allocation" at bounding box center [565, 382] width 90 height 22
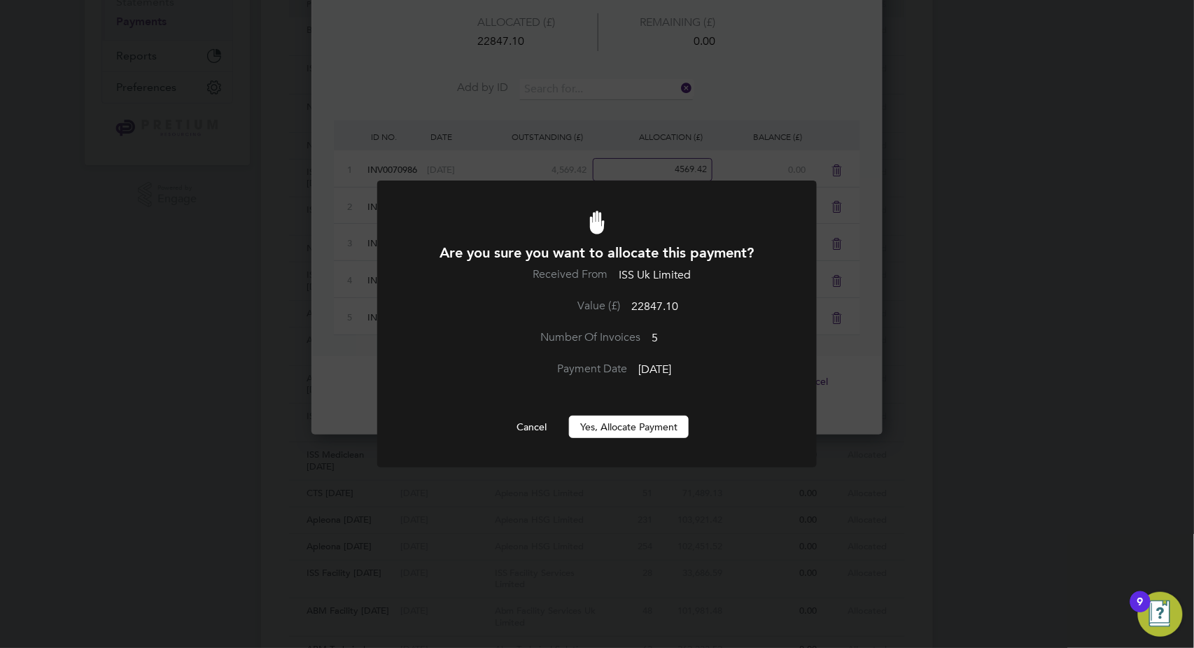
click at [624, 435] on button "Yes, Allocate Payment" at bounding box center [629, 427] width 120 height 22
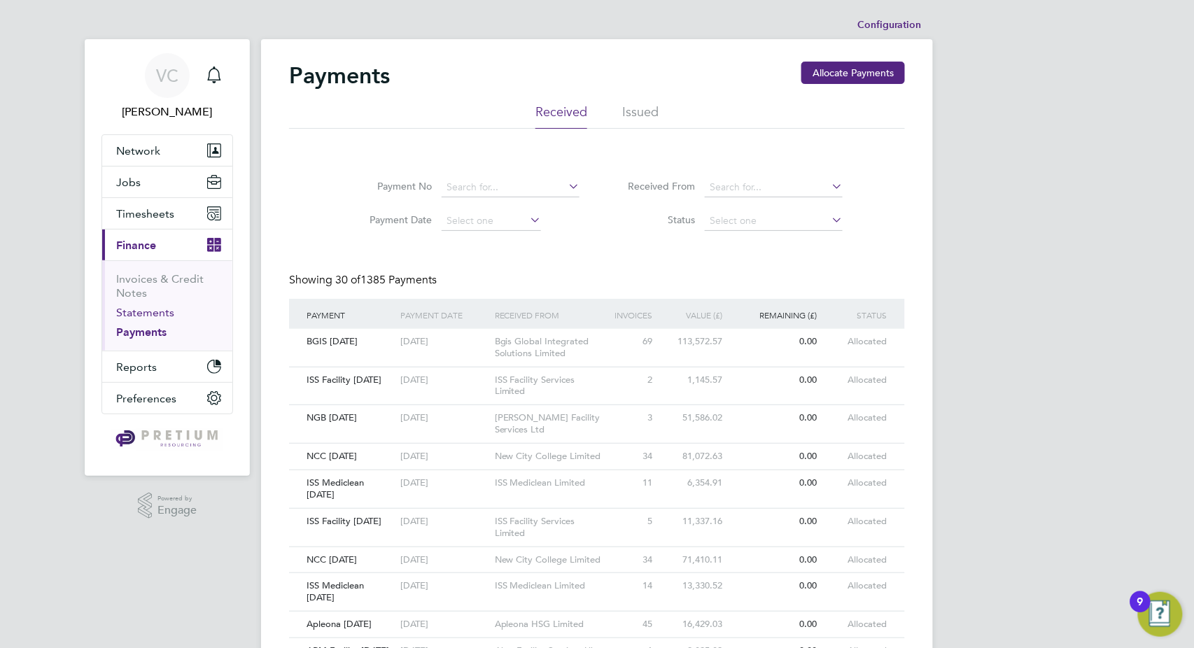
click at [139, 314] on link "Statements" at bounding box center [145, 312] width 58 height 13
